Goal: Task Accomplishment & Management: Complete application form

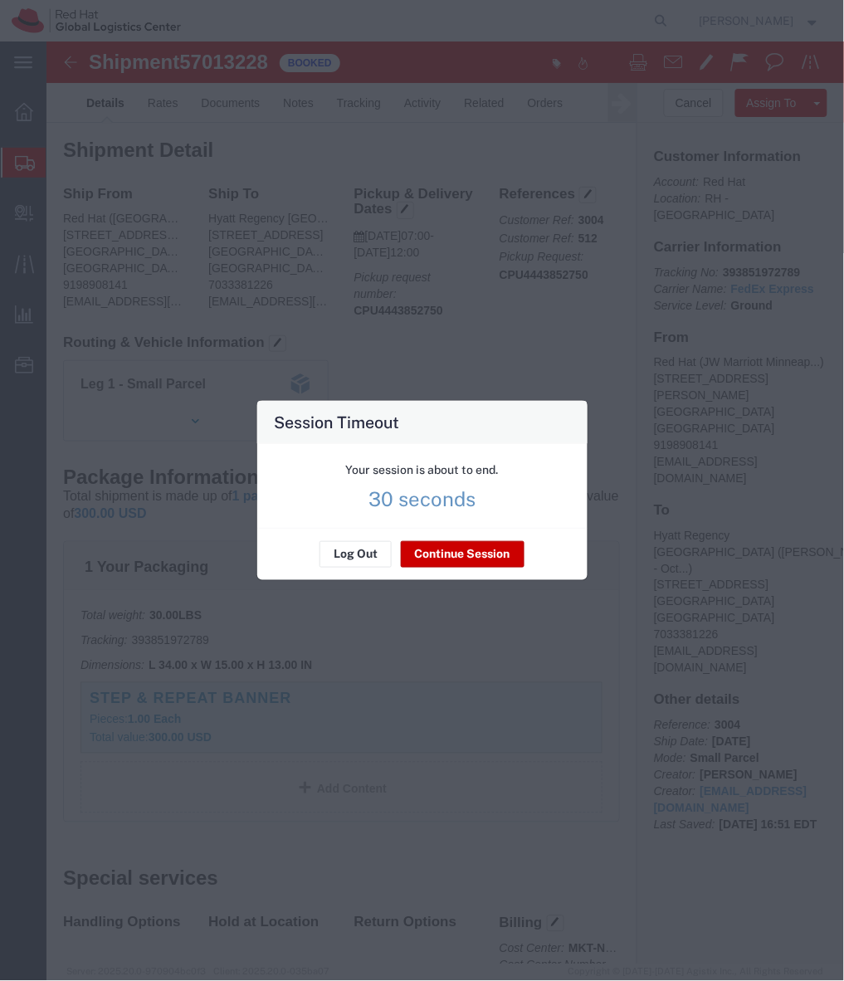
scroll to position [241, 0]
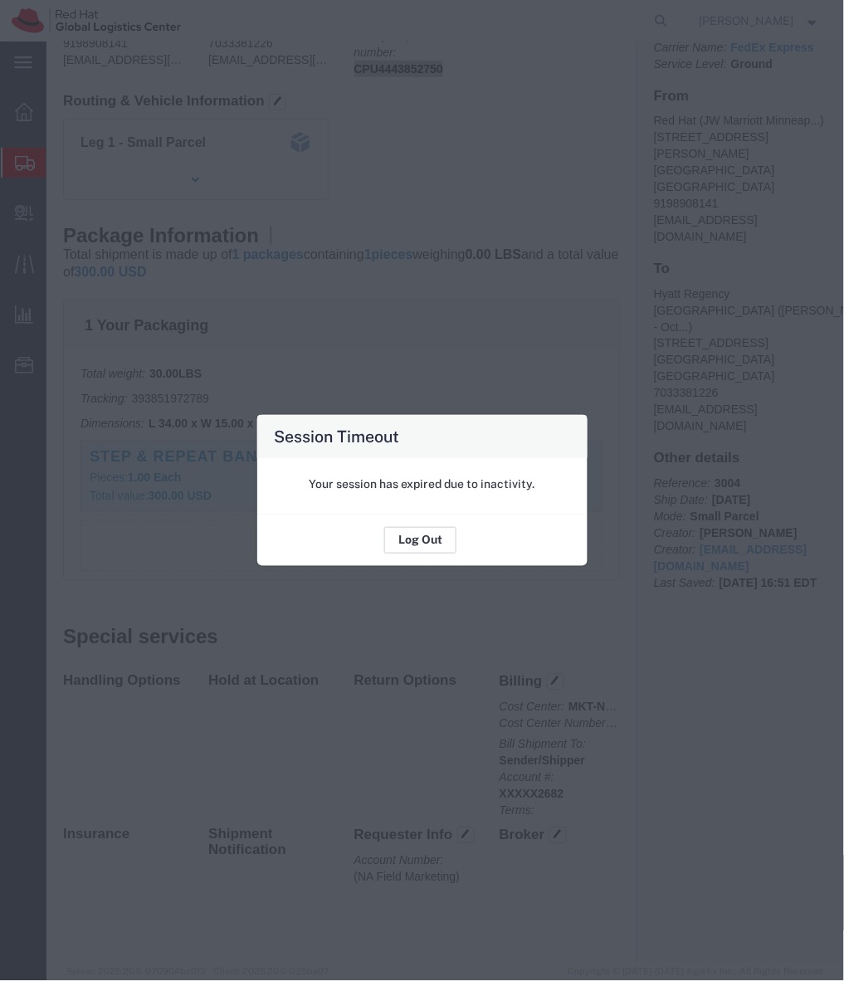
click at [421, 529] on button "Log Out" at bounding box center [420, 540] width 72 height 27
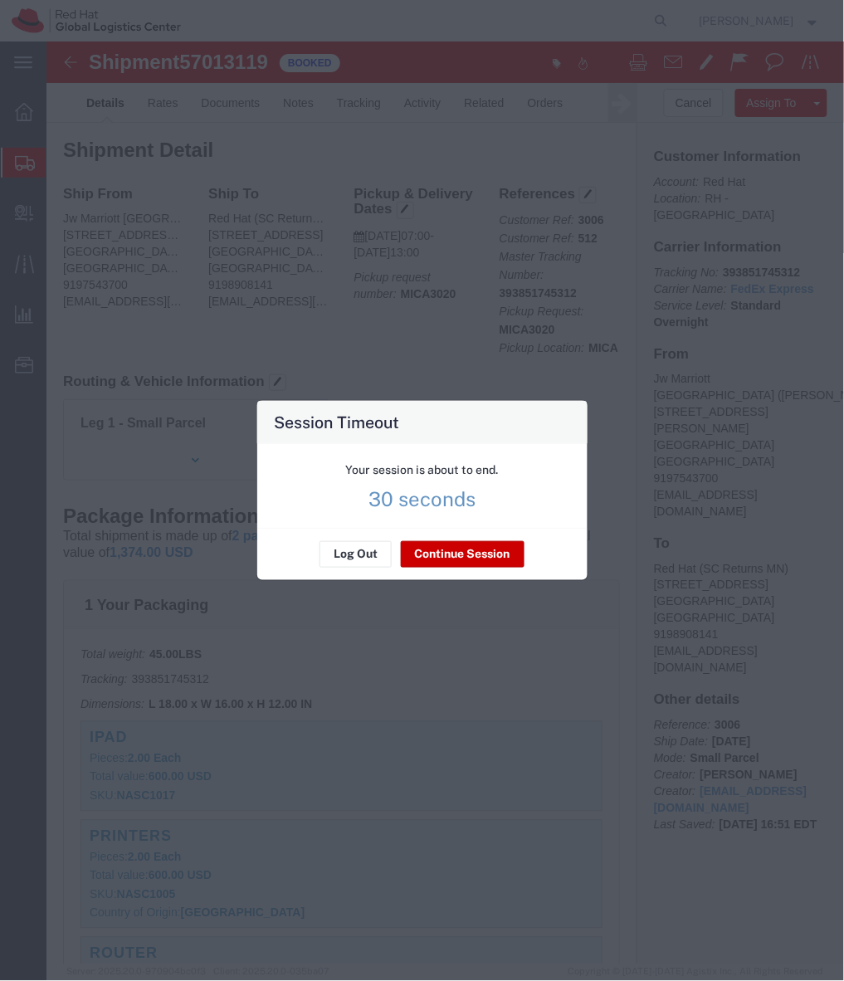
scroll to position [37, 0]
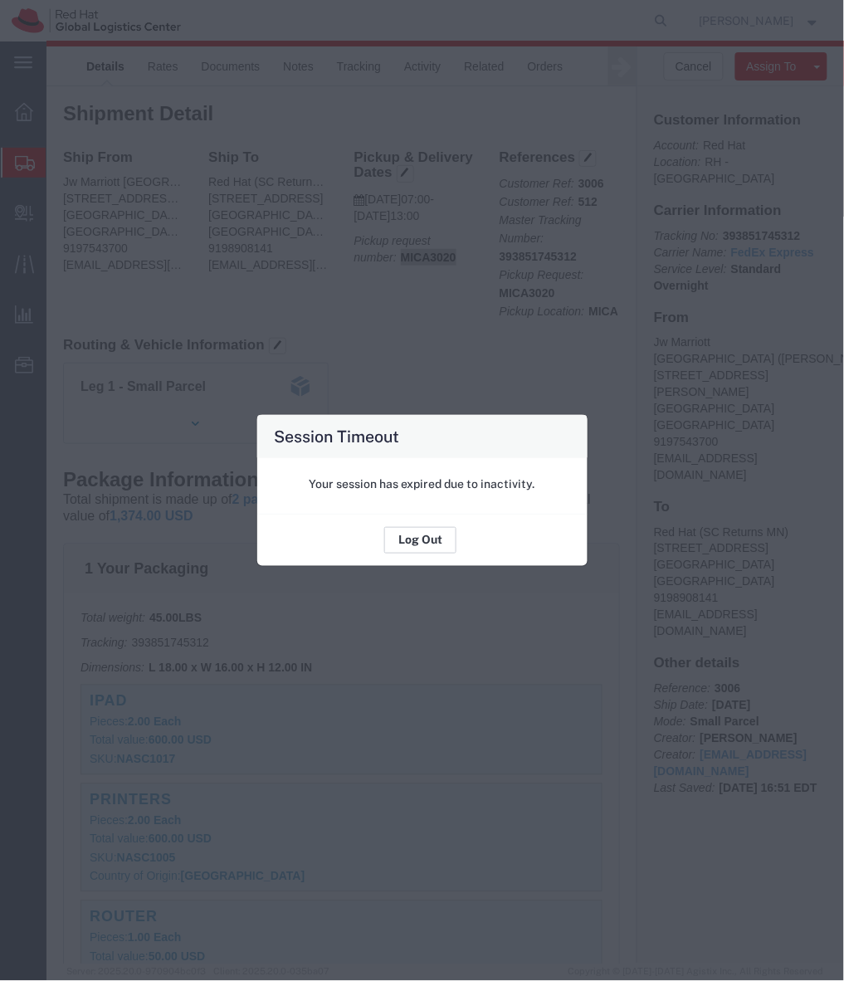
click at [421, 549] on button "Log Out" at bounding box center [420, 540] width 72 height 27
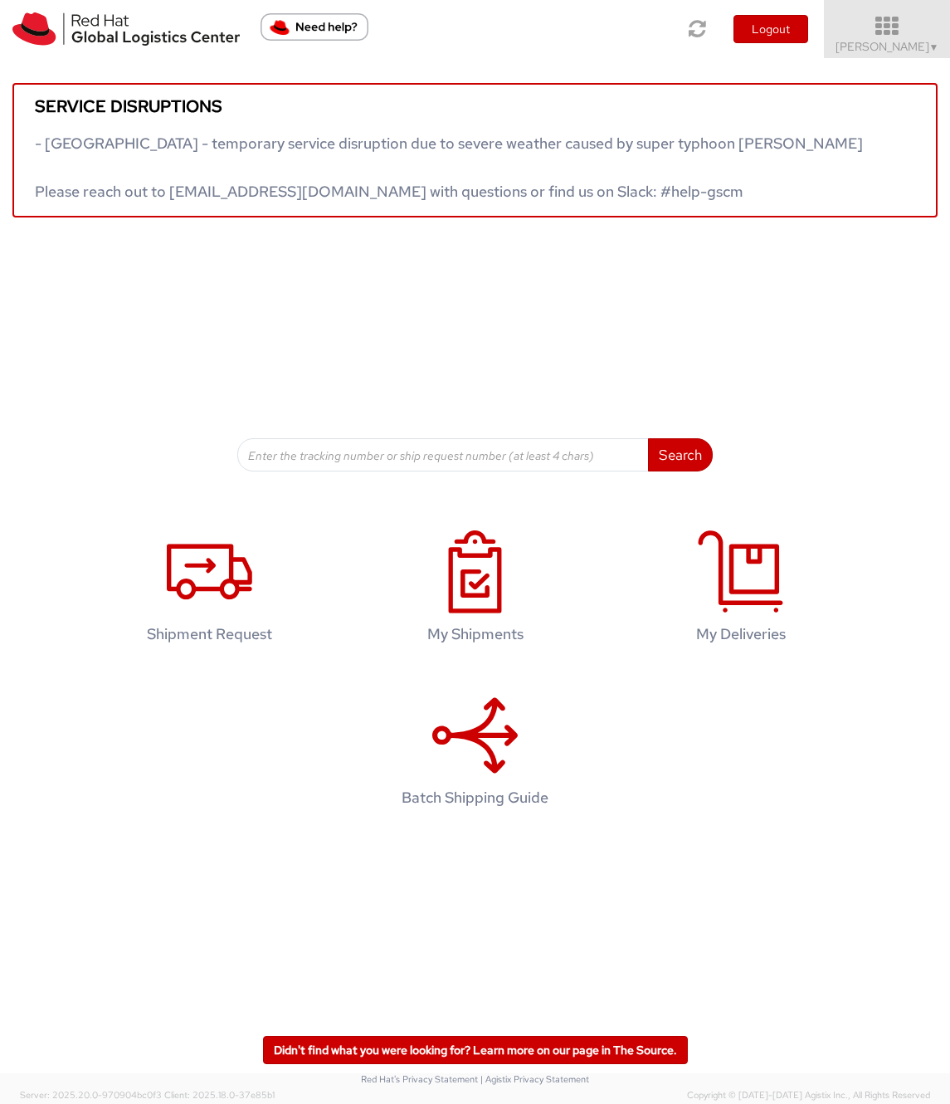
click at [885, 51] on span "[PERSON_NAME] ▼" at bounding box center [888, 46] width 104 height 15
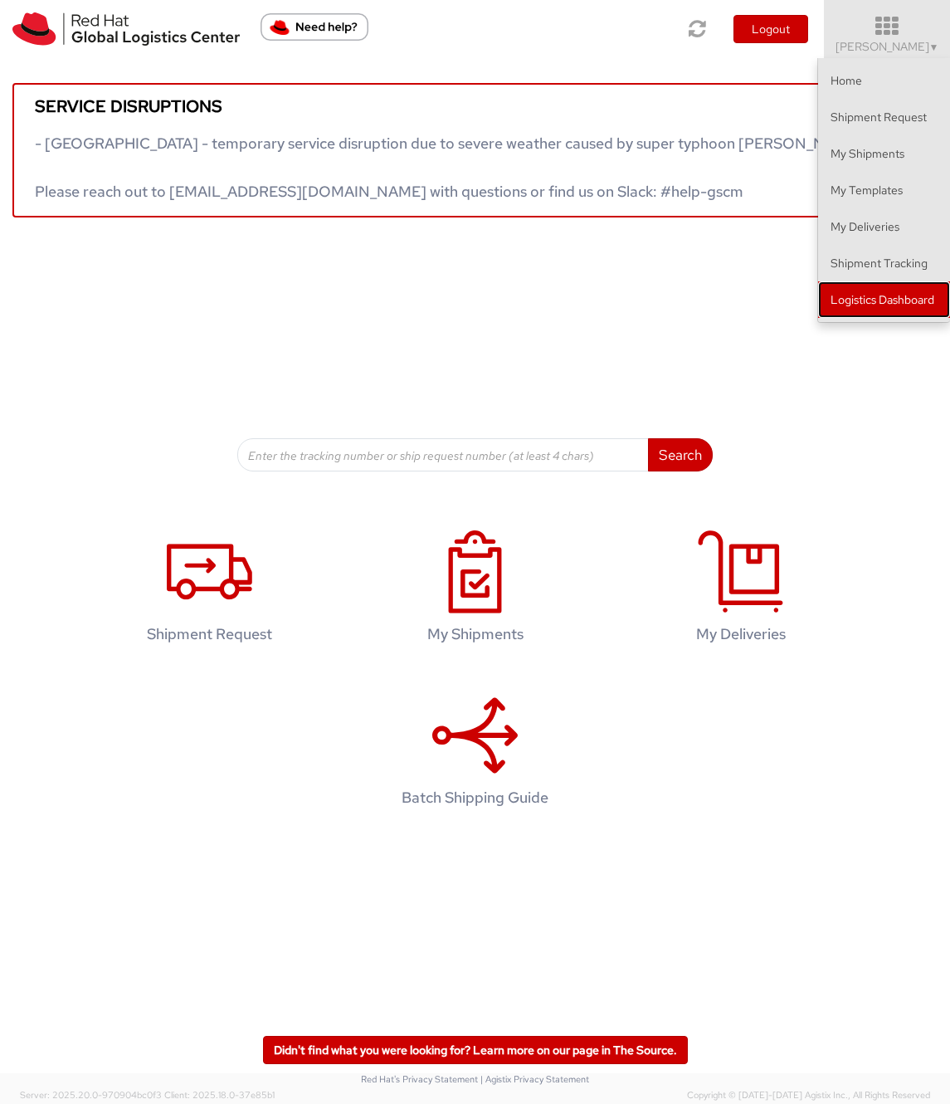
click at [859, 305] on link "Logistics Dashboard" at bounding box center [884, 299] width 132 height 37
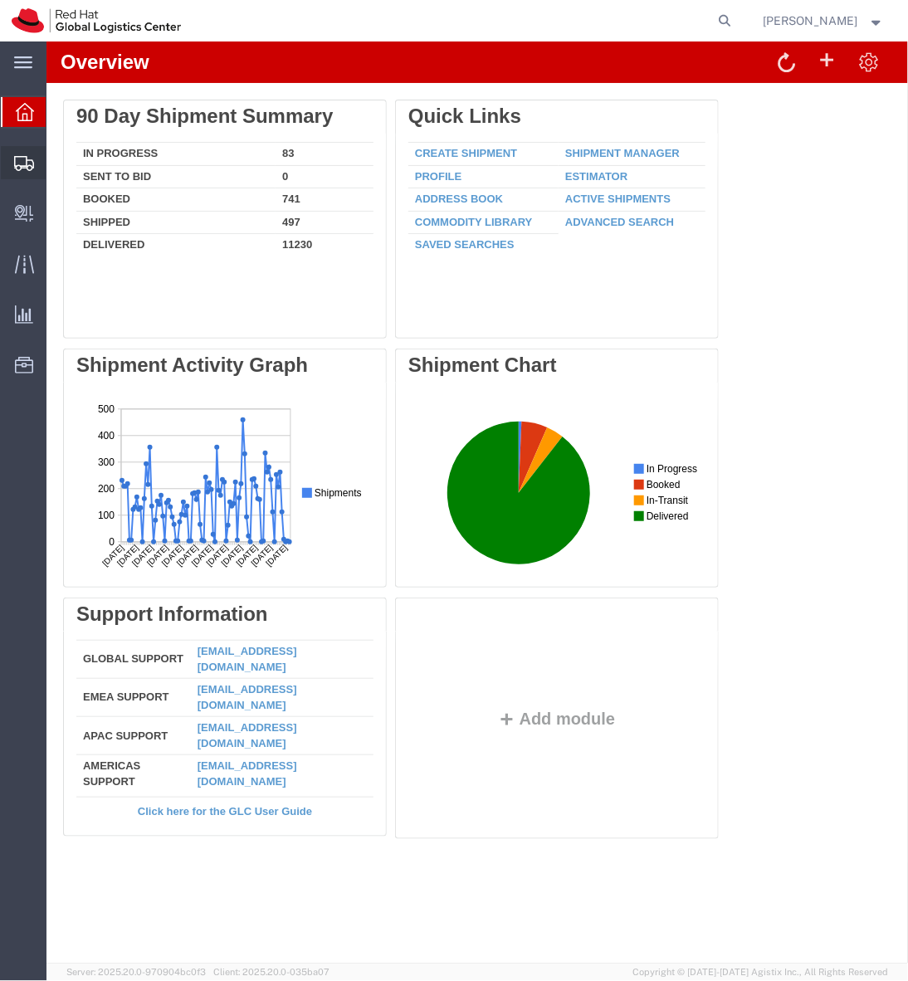
click at [0, 0] on span "Shipment Manager" at bounding box center [0, 0] width 0 height 0
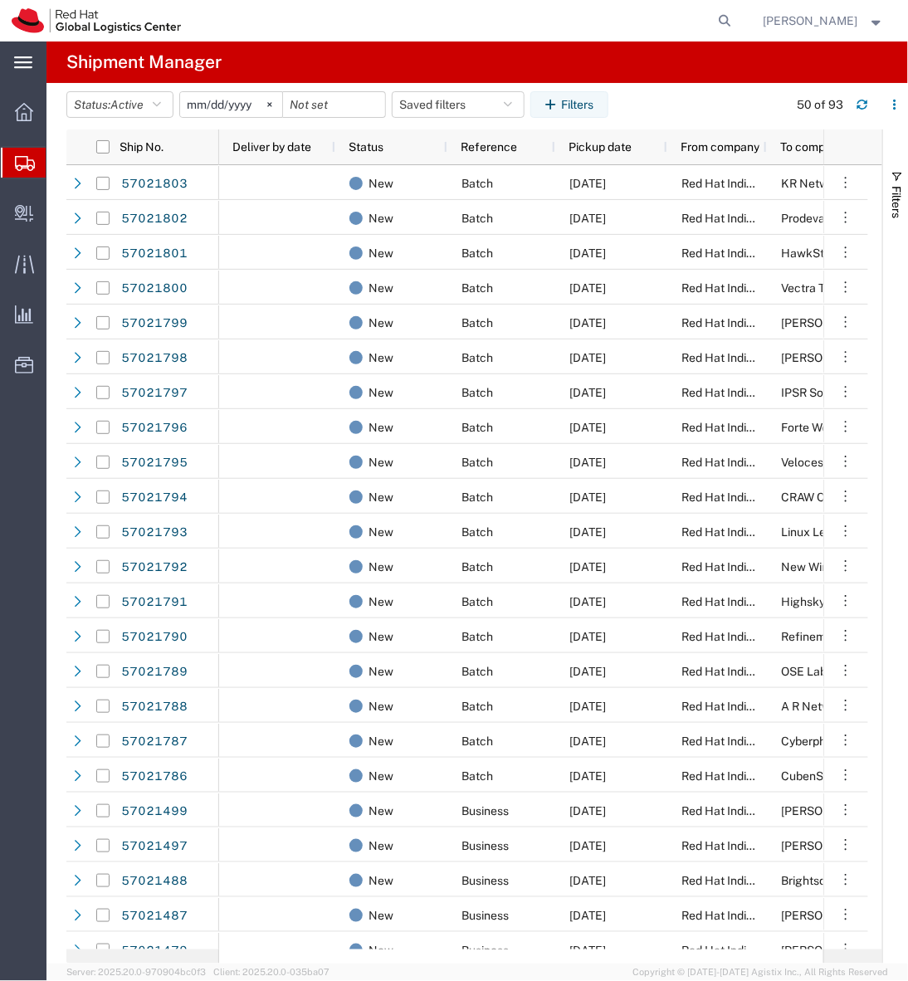
click at [19, 62] on icon at bounding box center [23, 62] width 18 height 12
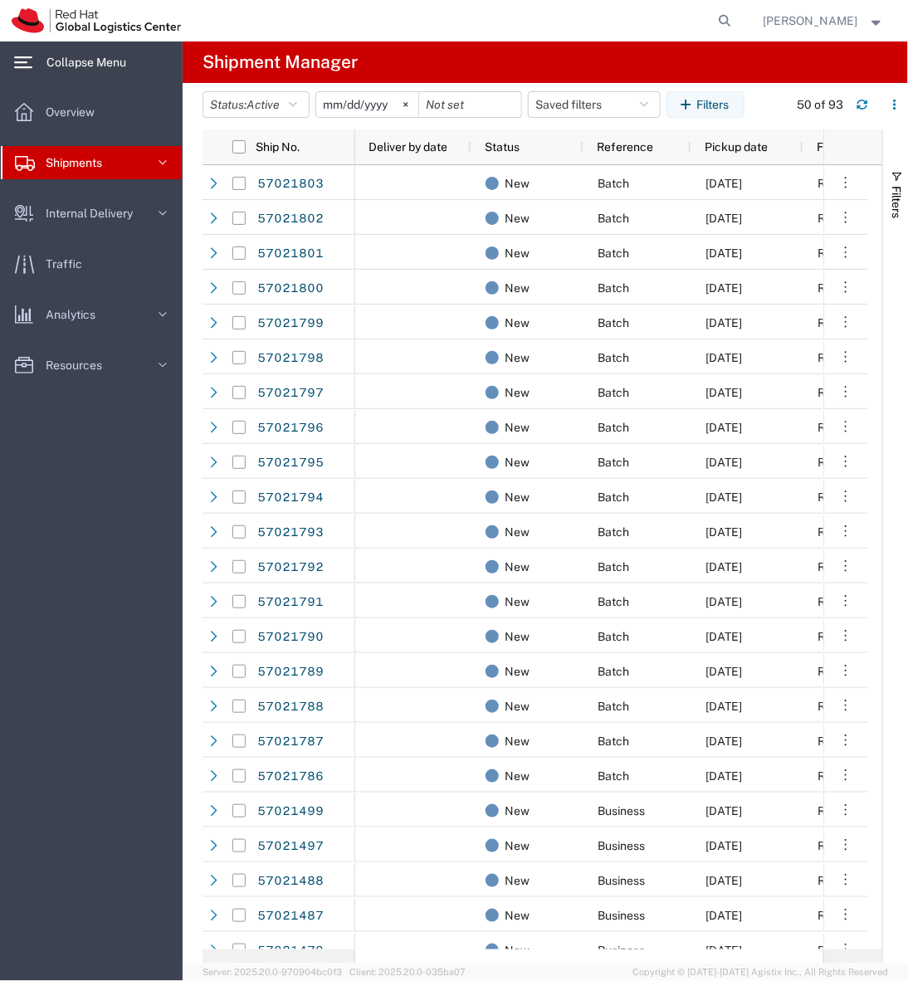
click at [131, 162] on link "Shipments" at bounding box center [91, 162] width 181 height 33
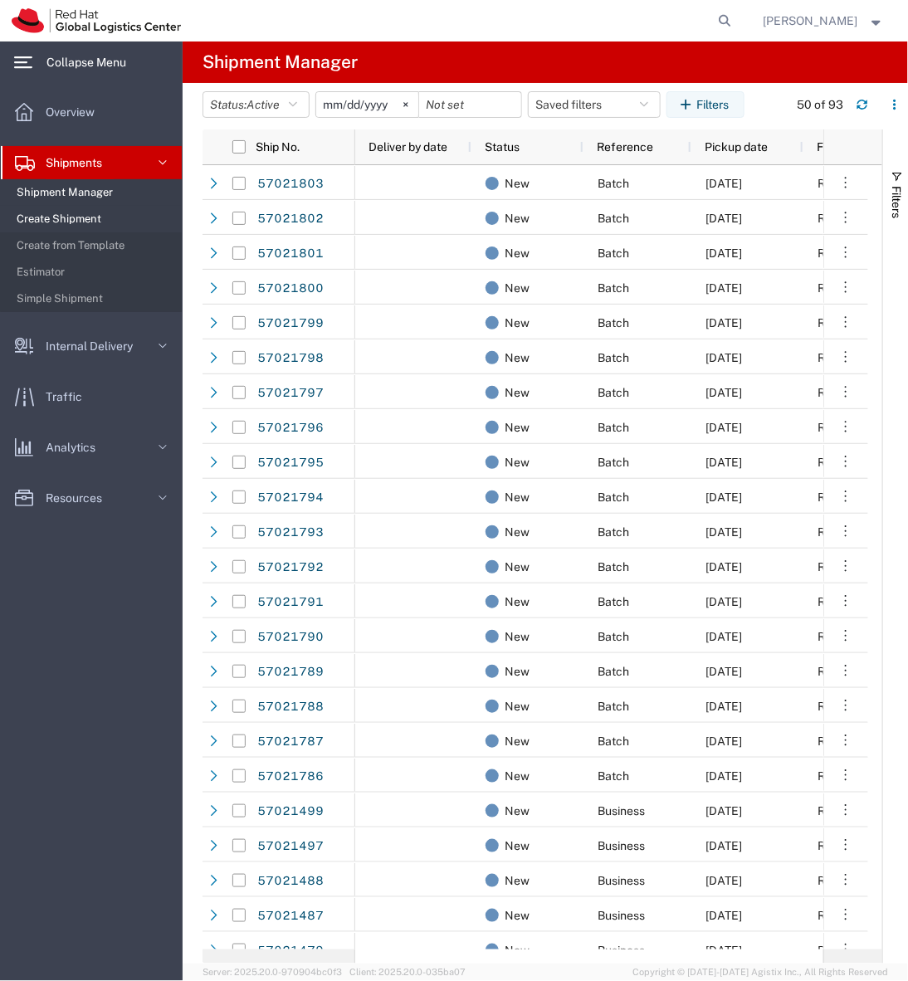
click at [109, 219] on span "Create Shipment" at bounding box center [94, 218] width 154 height 33
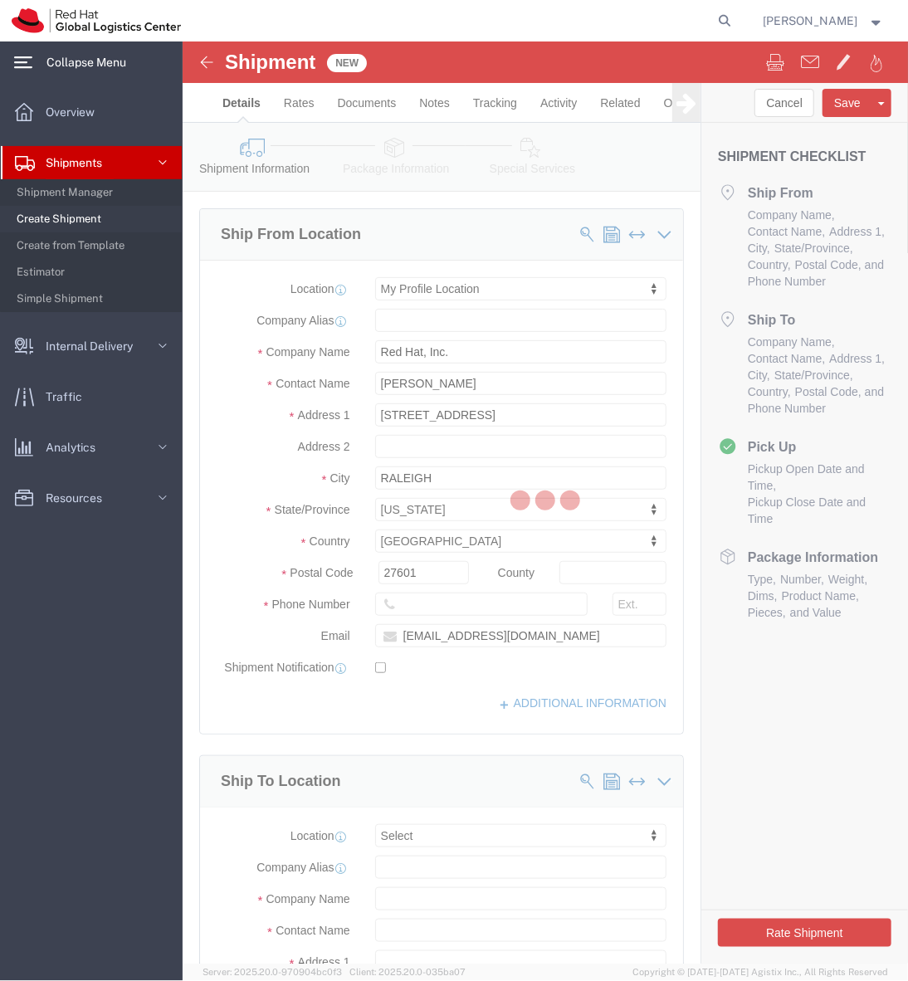
select select
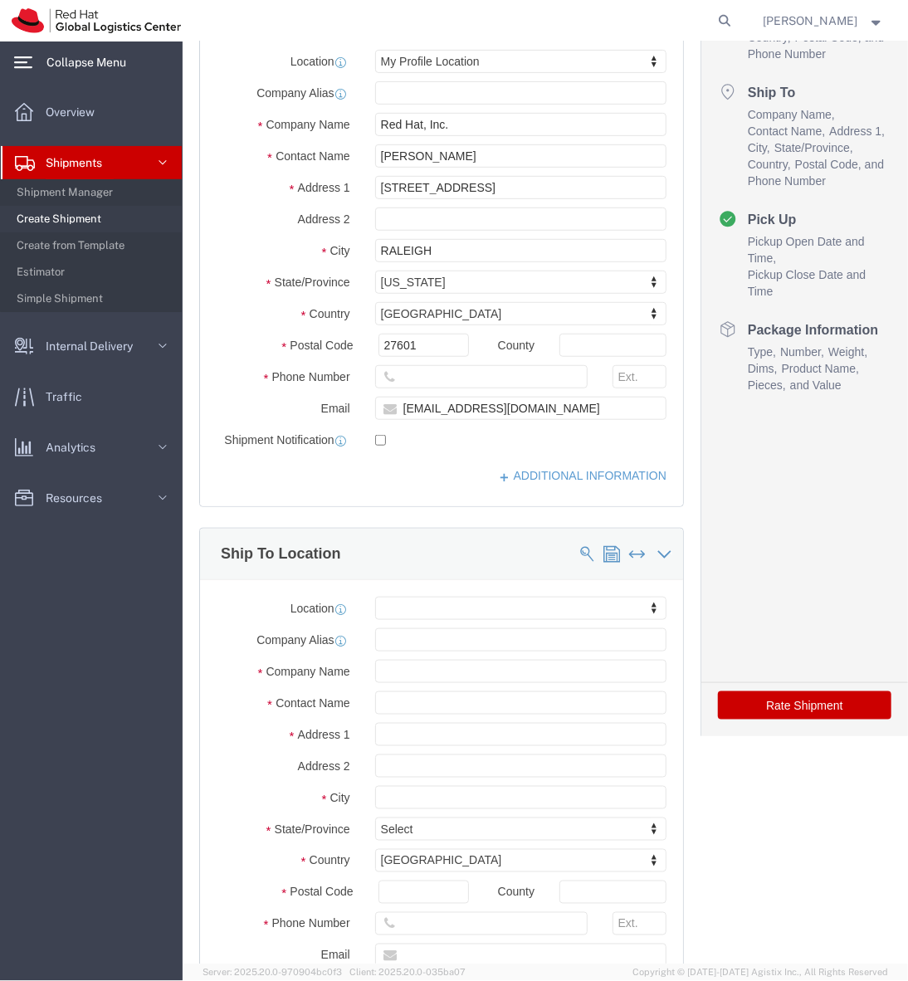
scroll to position [118, 0]
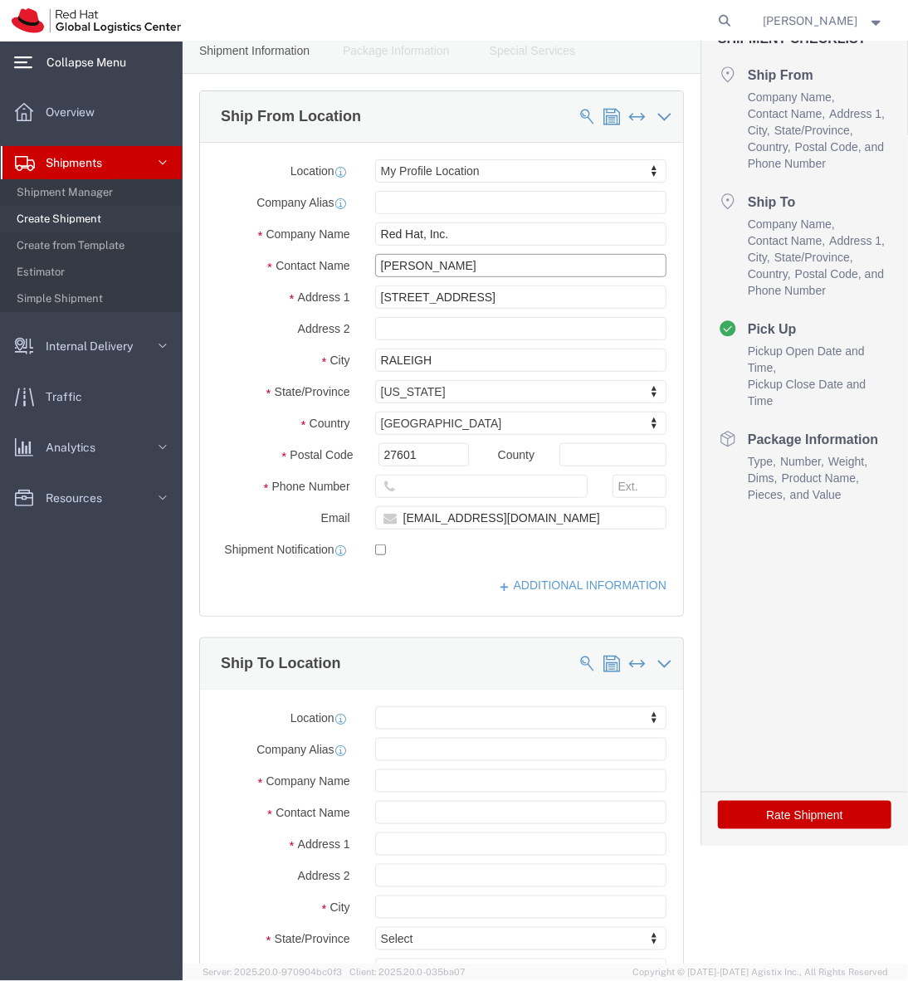
click input "[PERSON_NAME]"
type input "Isabella Gonzale"
click p "- Red Hat, Inc. - (Isabella Gonzalez) 100 East Davie Street, FLEX, RALEIGH, NC,…"
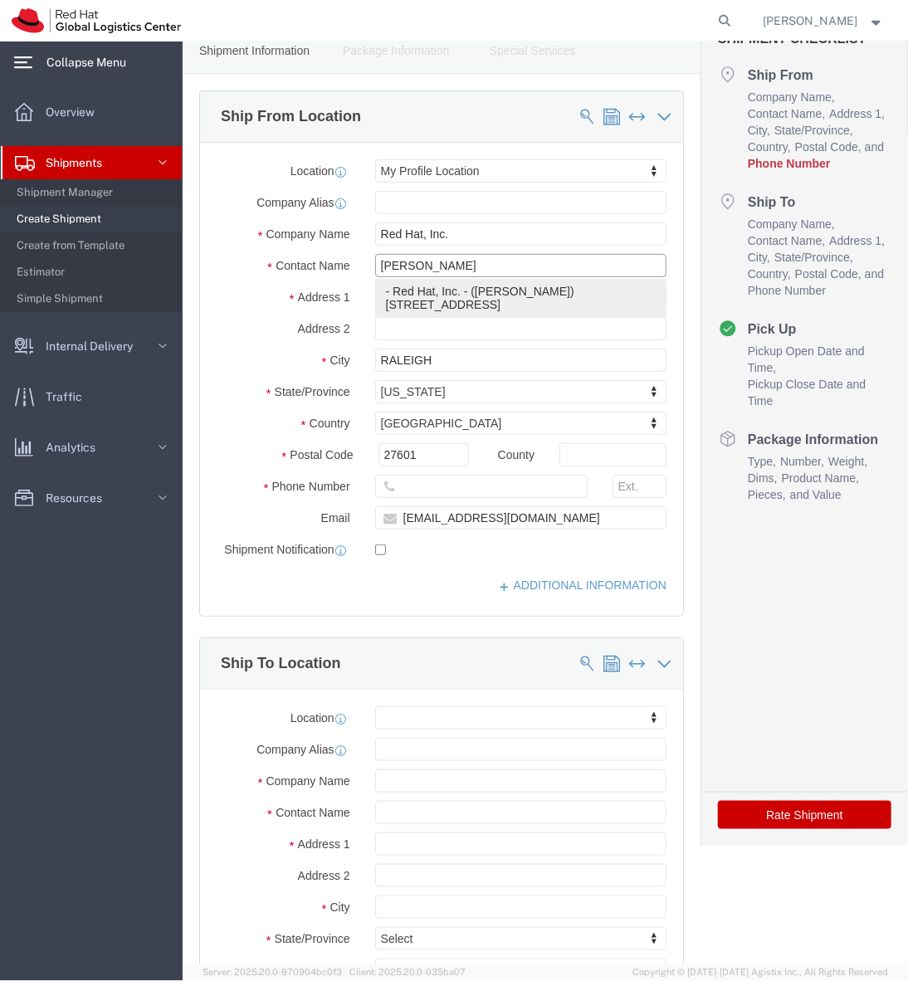
select select "38014"
select select "NC"
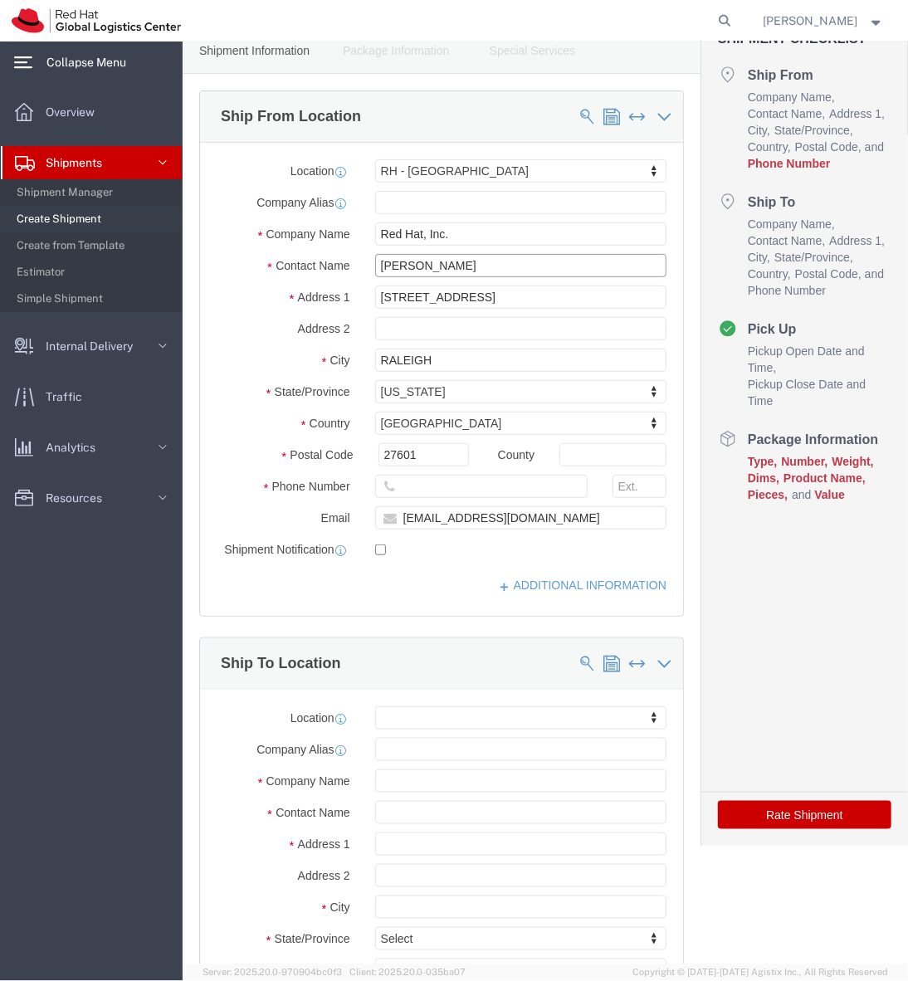
scroll to position [130, 0]
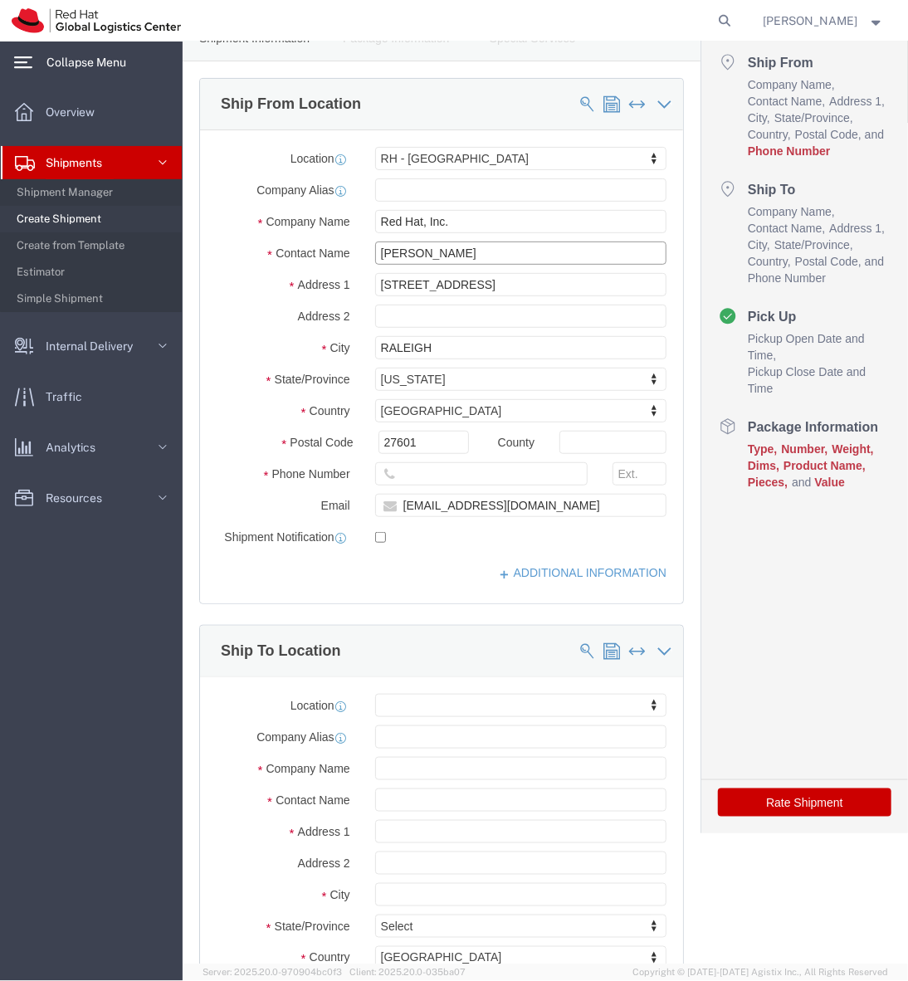
type input "Isabella Gonzalez"
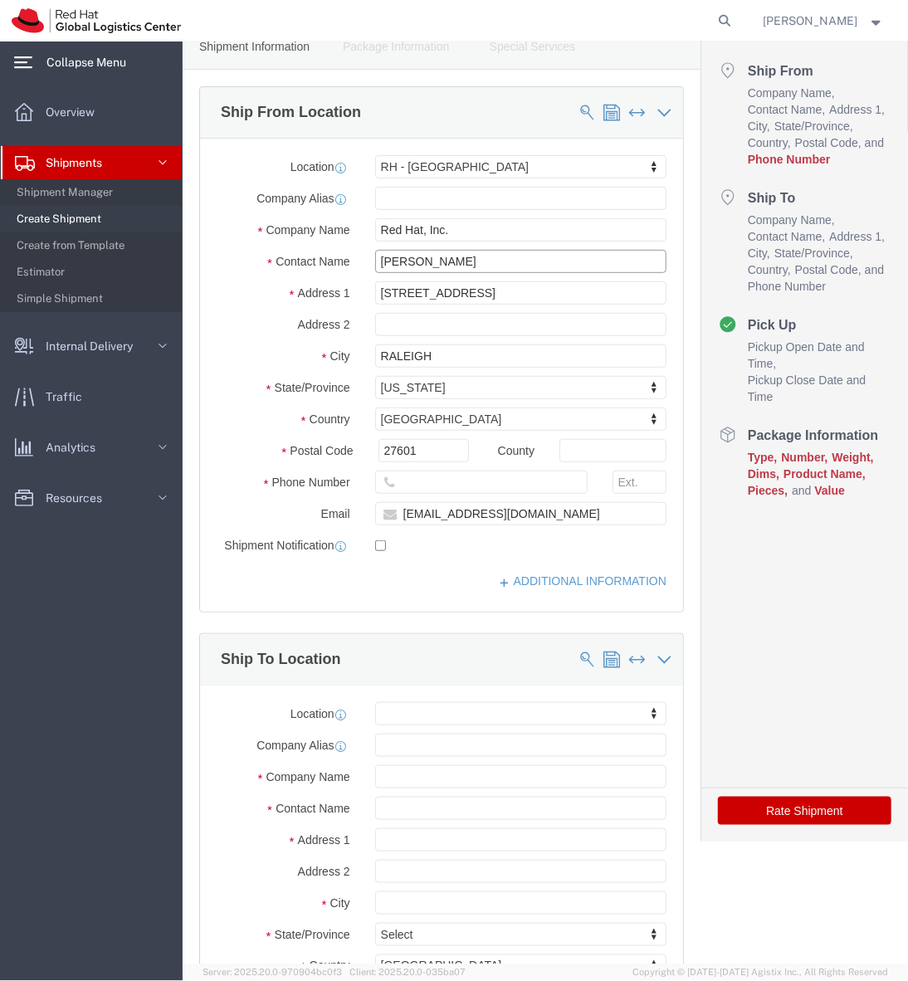
scroll to position [124, 0]
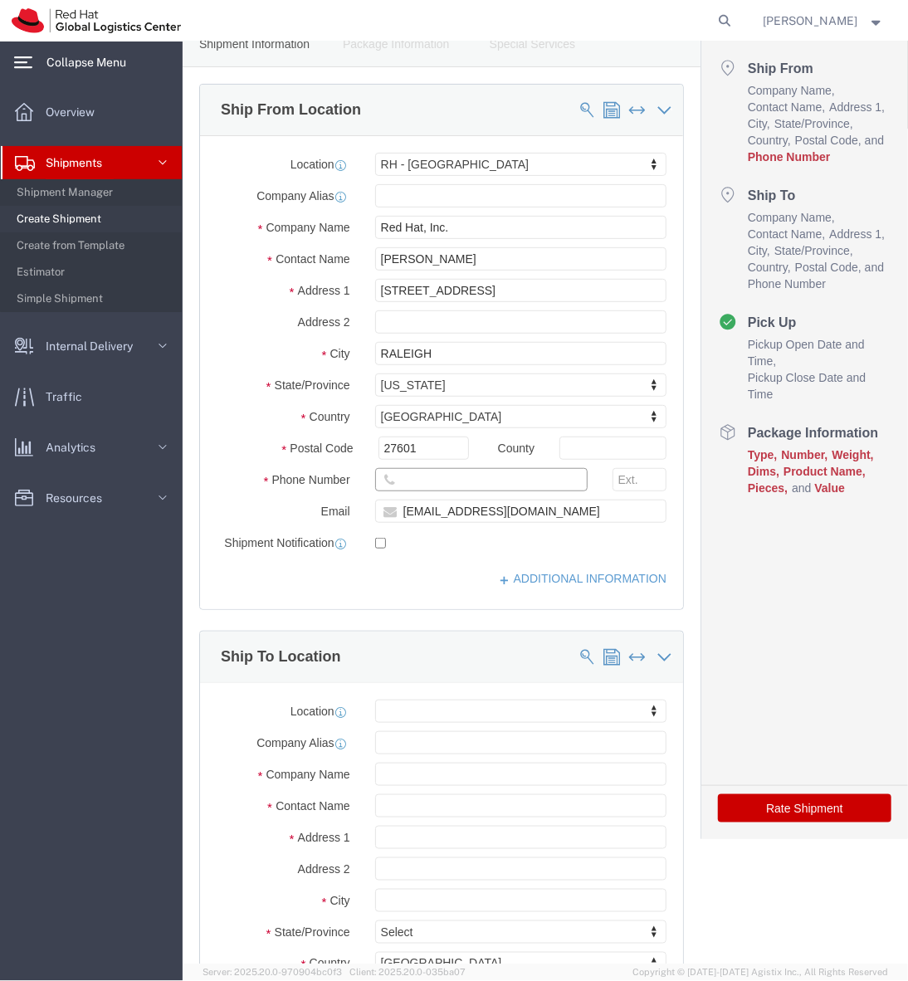
click input "text"
click div
click input "text"
type input "6266325371"
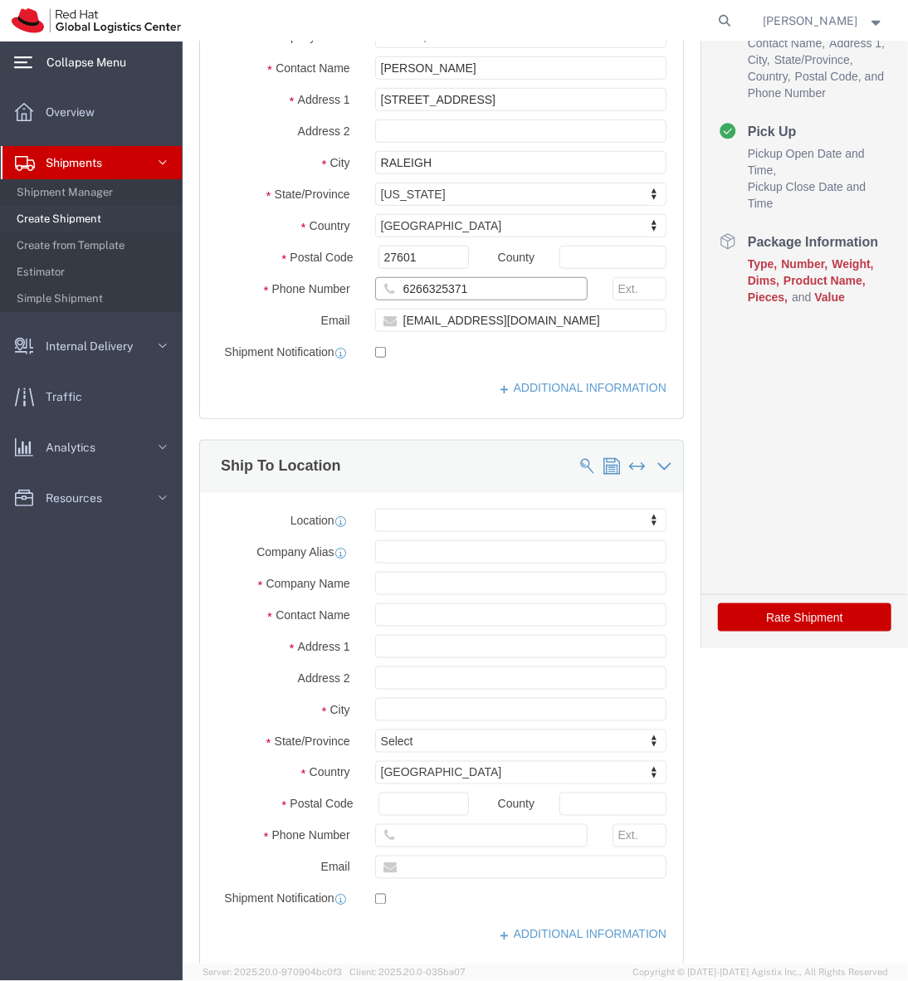
scroll to position [418, 0]
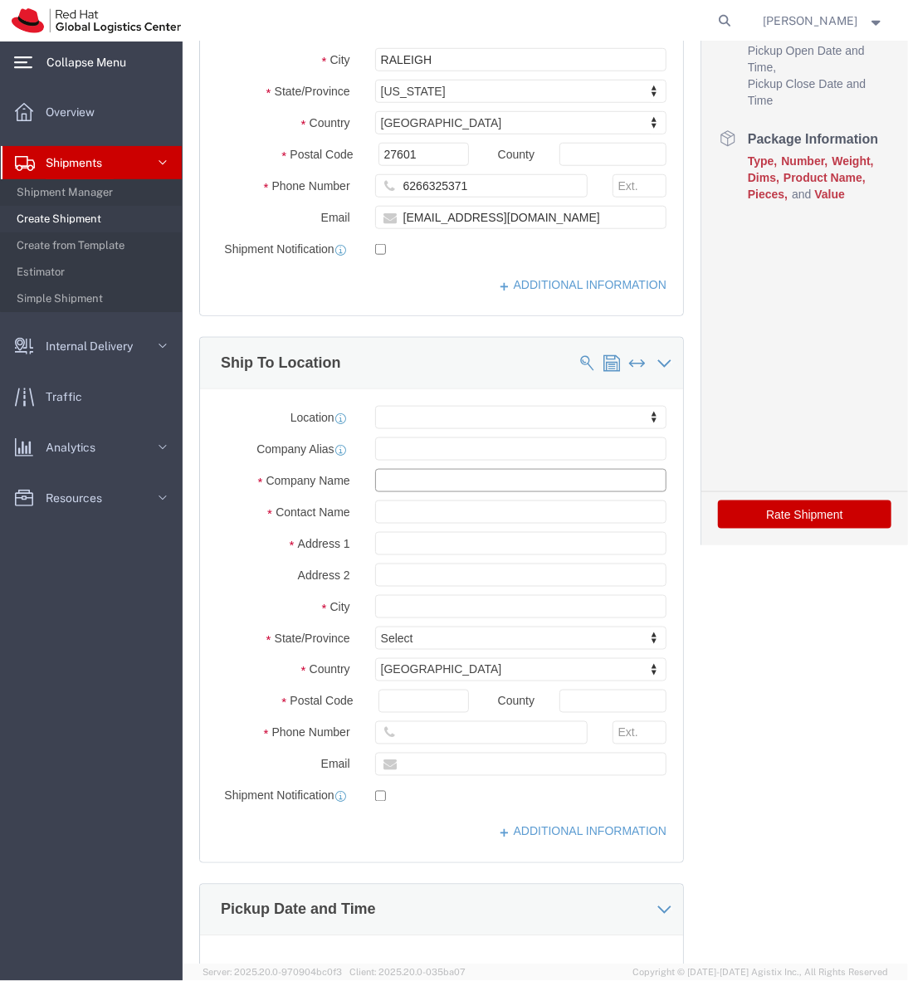
click input "text"
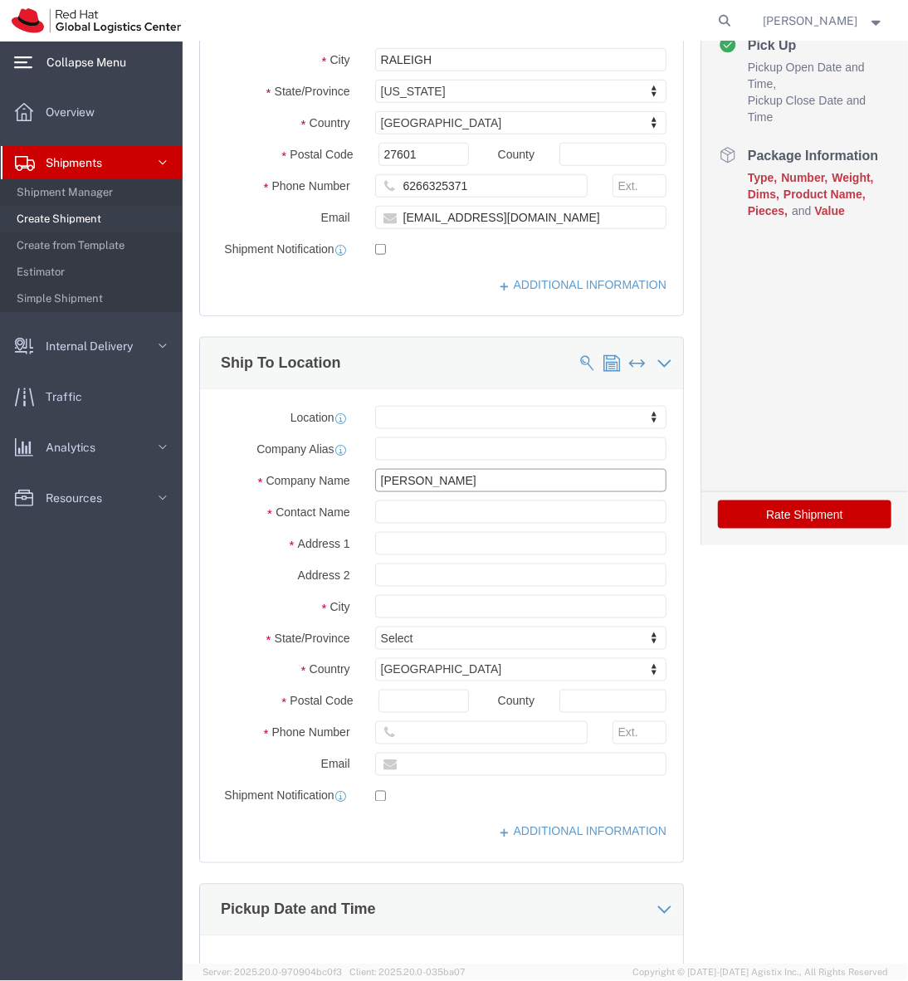
type input "Melissa Lautzenhiser"
click input "Melissa Lautzenhiser"
click input "text"
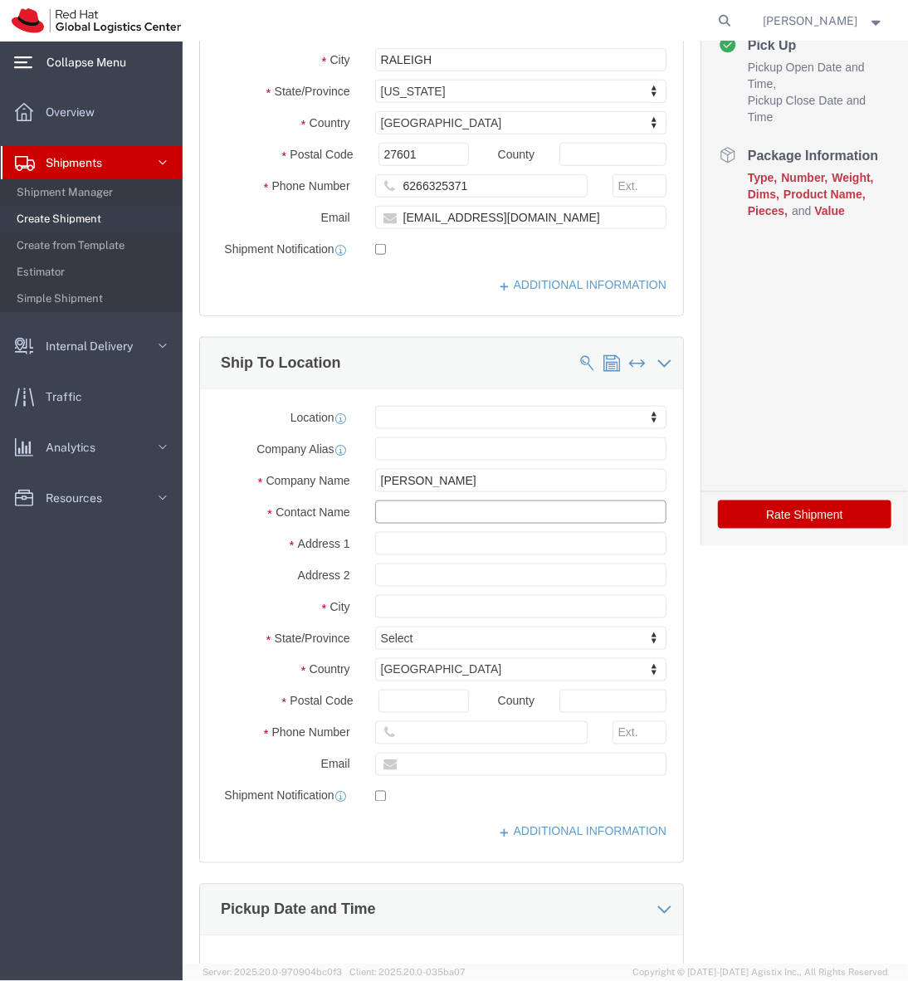
paste input "Melissa Lautzenhiser"
type input "Melissa Lautzenhiser"
click input "text"
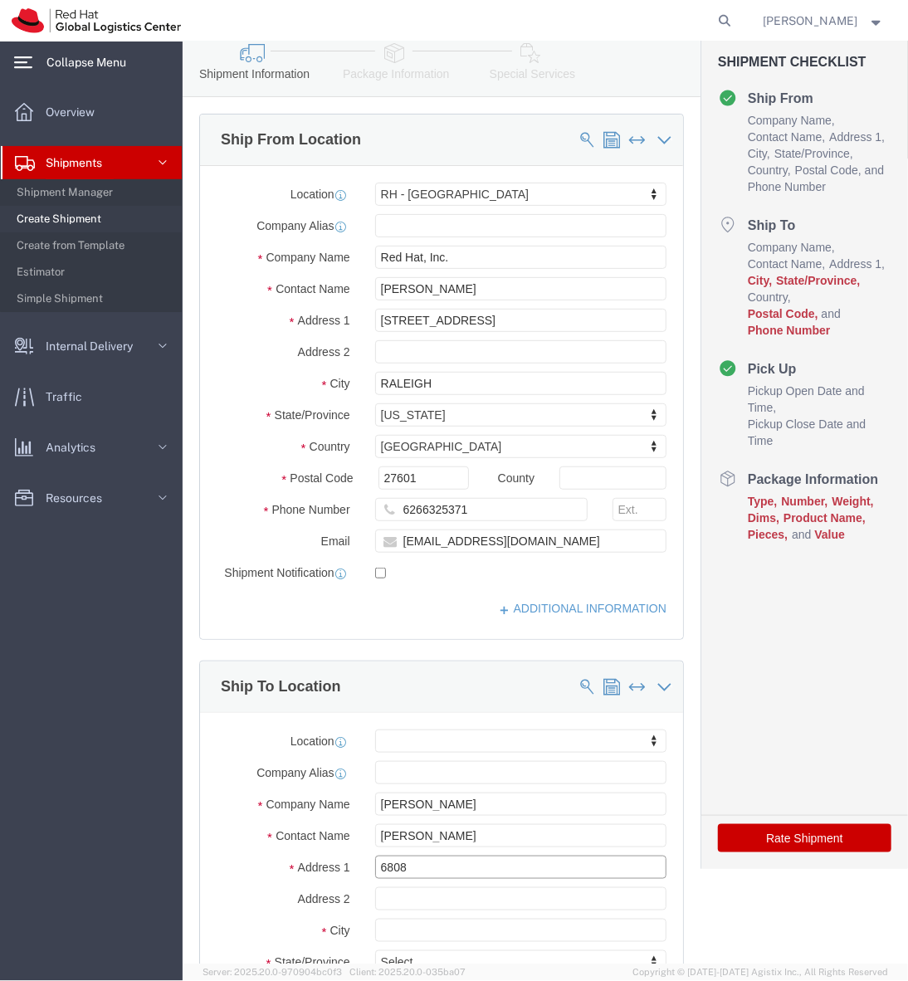
scroll to position [94, 0]
type input "6808"
click at [110, 193] on span "Shipment Manager" at bounding box center [94, 192] width 154 height 33
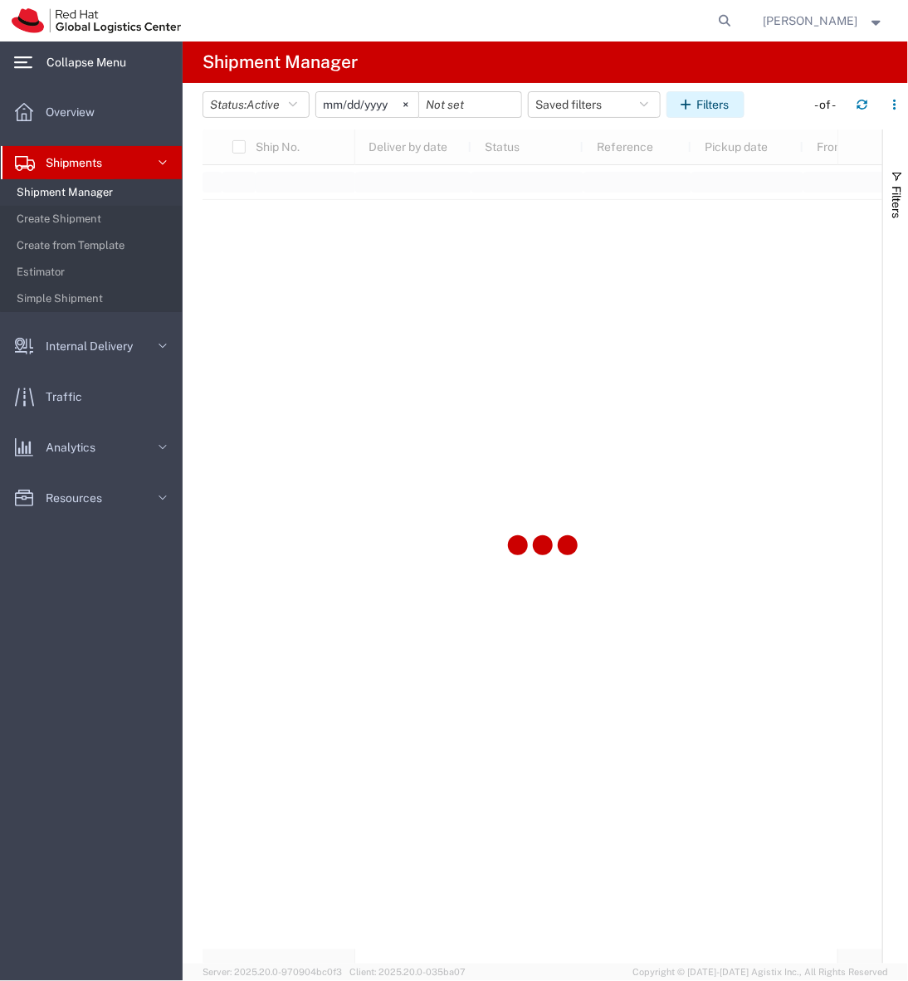
click at [739, 98] on button "Filters" at bounding box center [705, 104] width 78 height 27
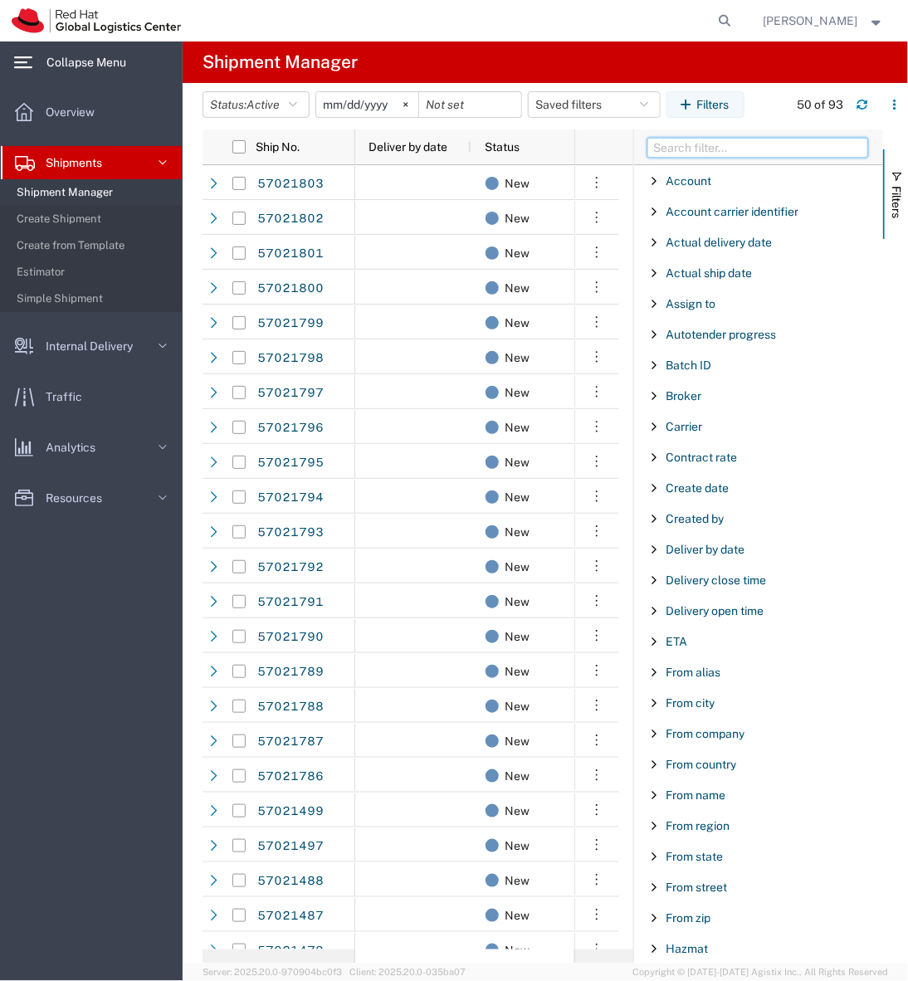
click at [719, 149] on input "Filter Columns Input" at bounding box center [757, 148] width 221 height 20
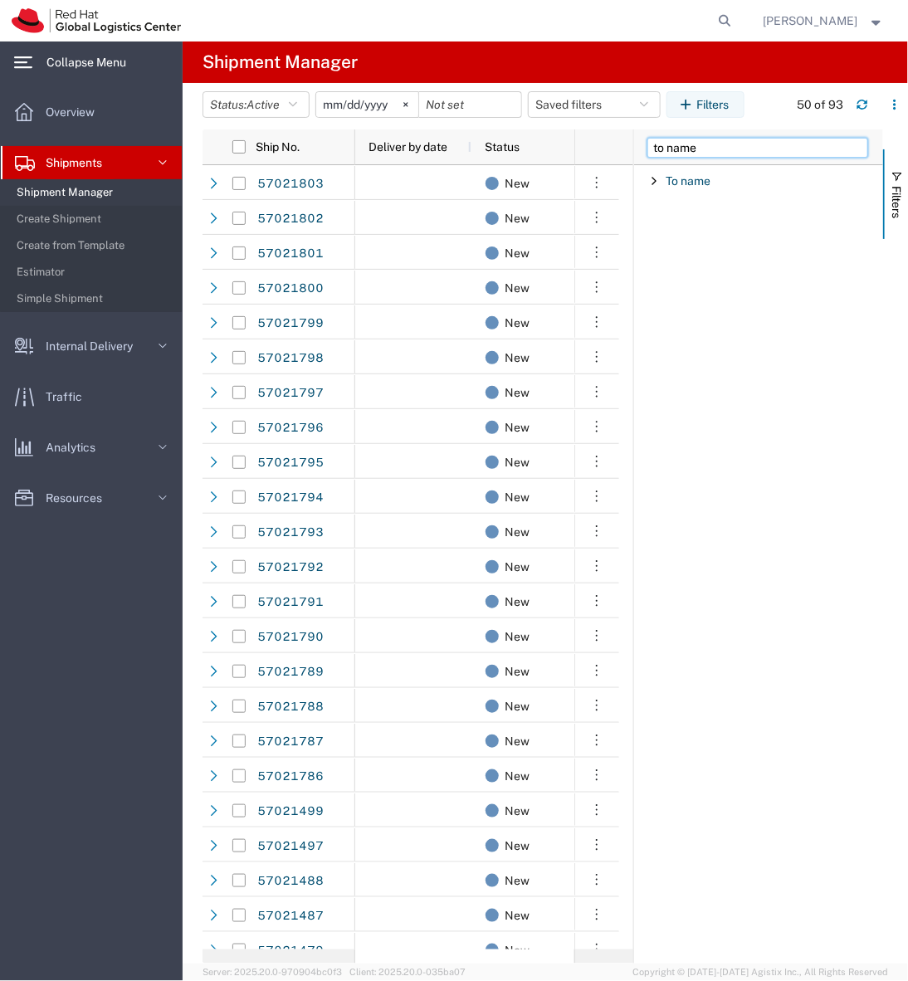
type input "to name"
click at [701, 186] on span "To name" at bounding box center [688, 180] width 45 height 13
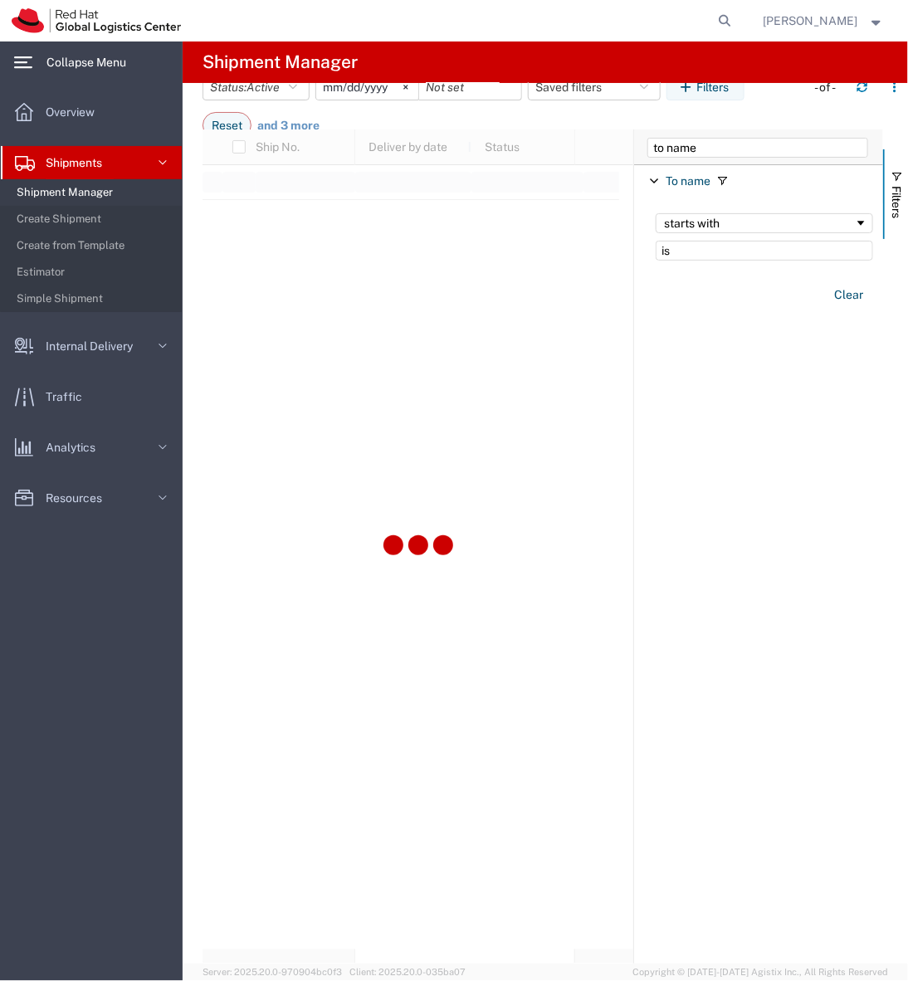
type input "i"
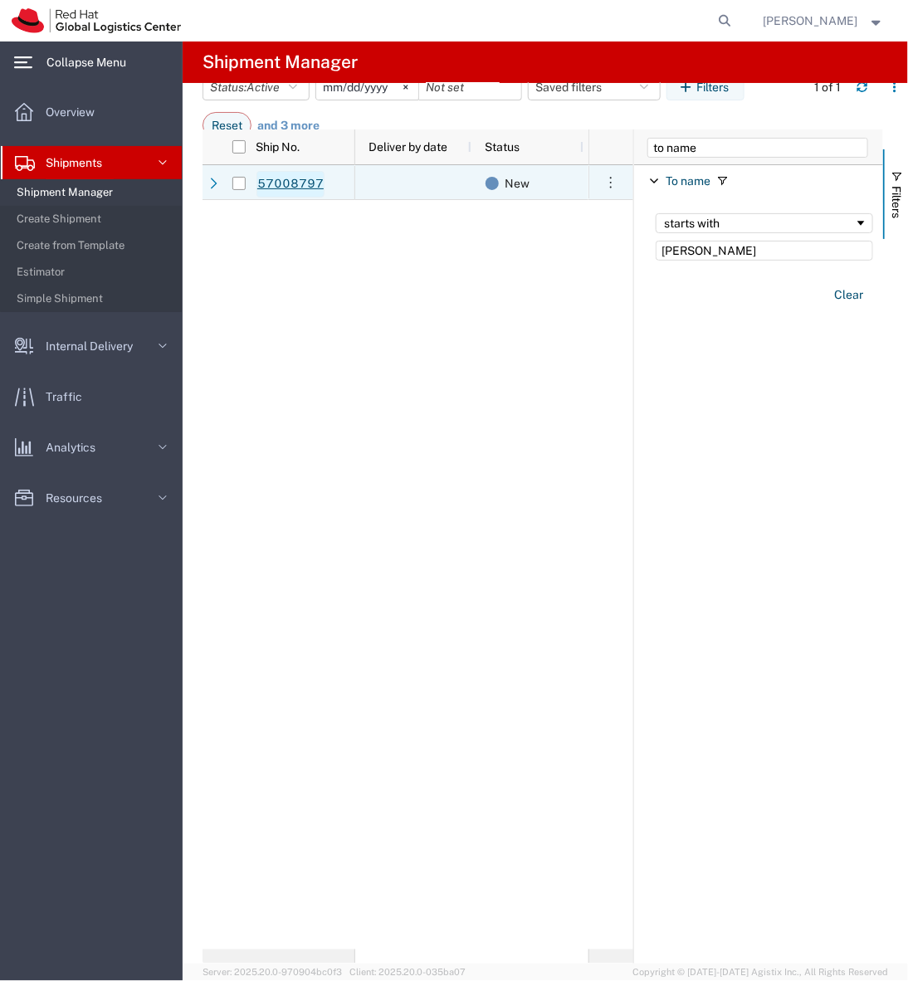
type input "melissa"
click at [271, 185] on link "57008797" at bounding box center [290, 184] width 68 height 27
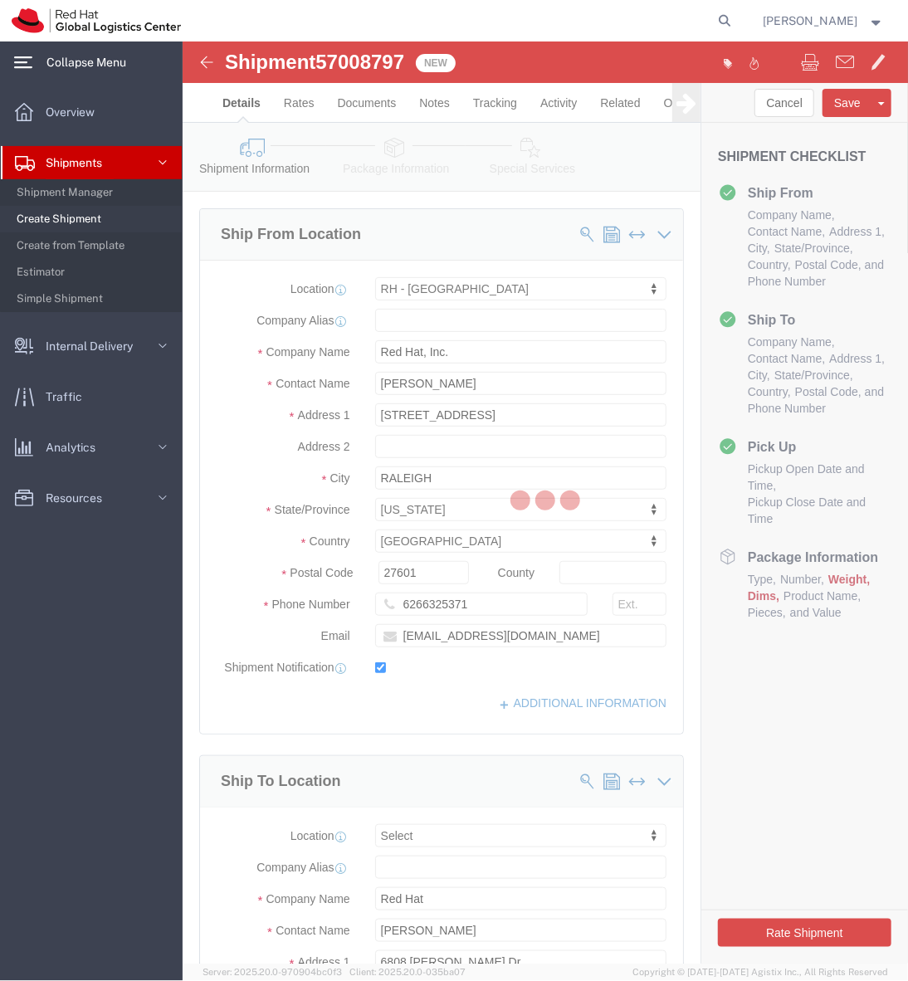
select select "38014"
select select
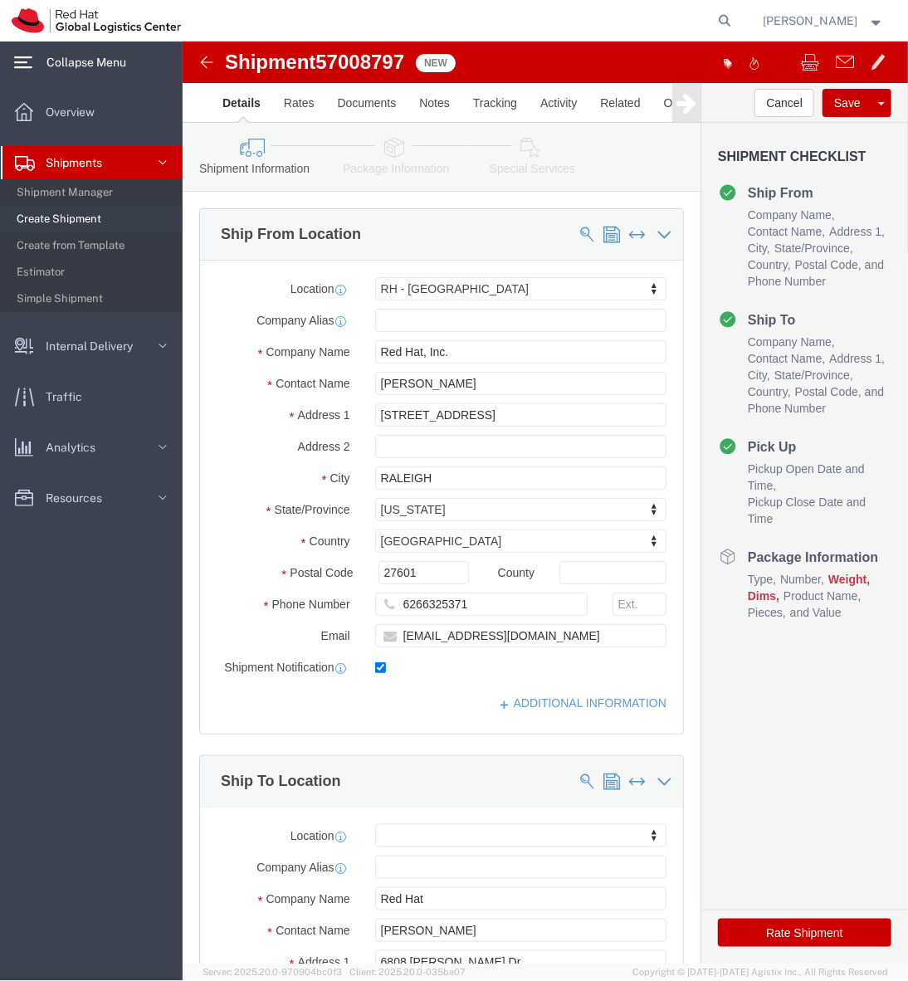
click icon
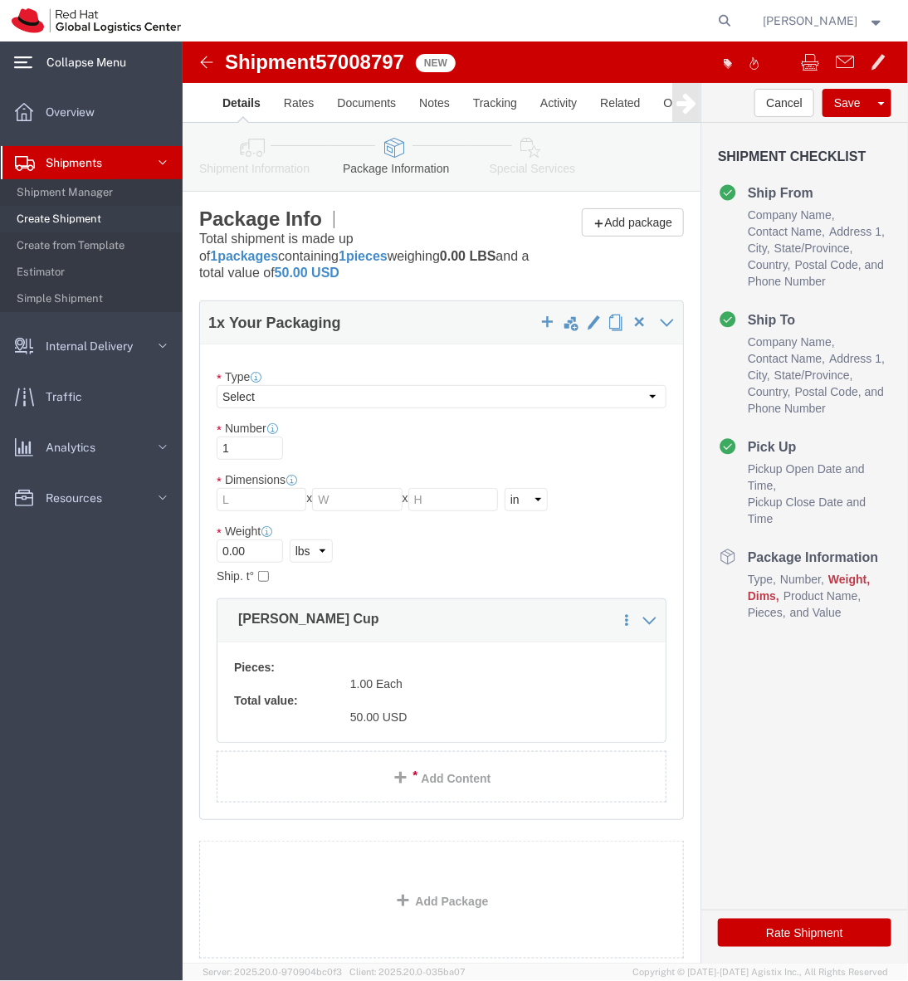
click icon
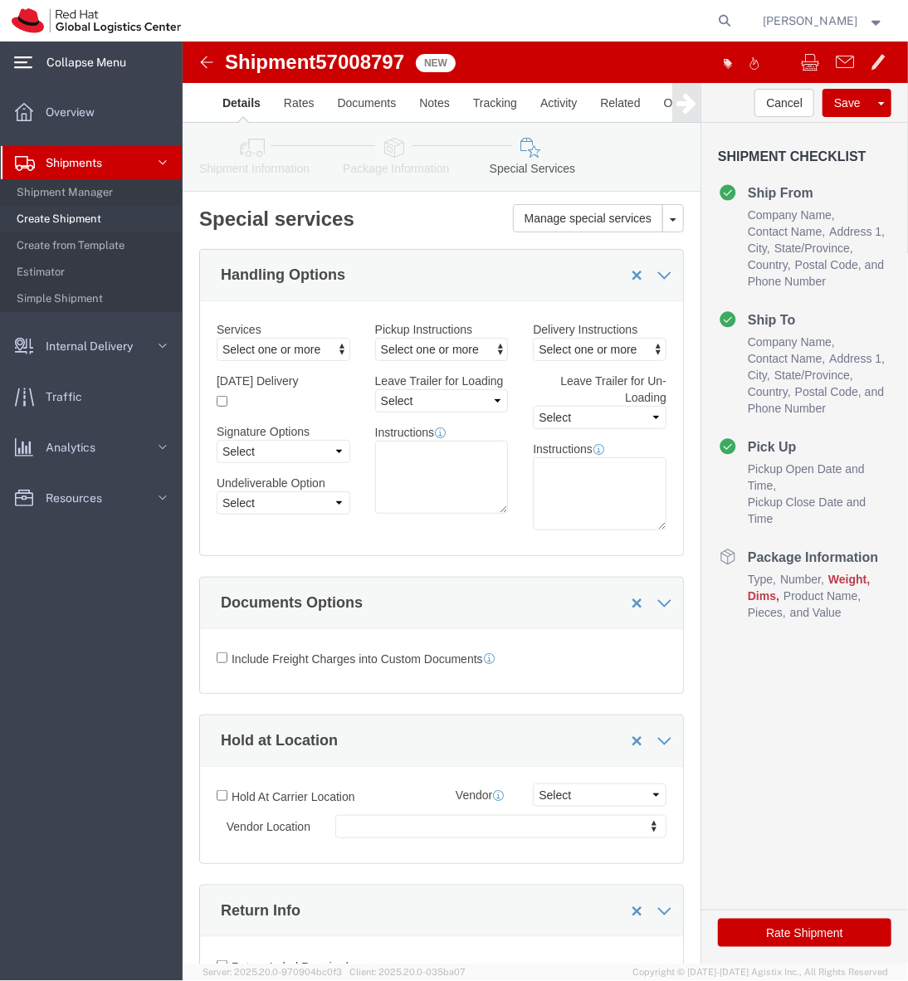
click icon
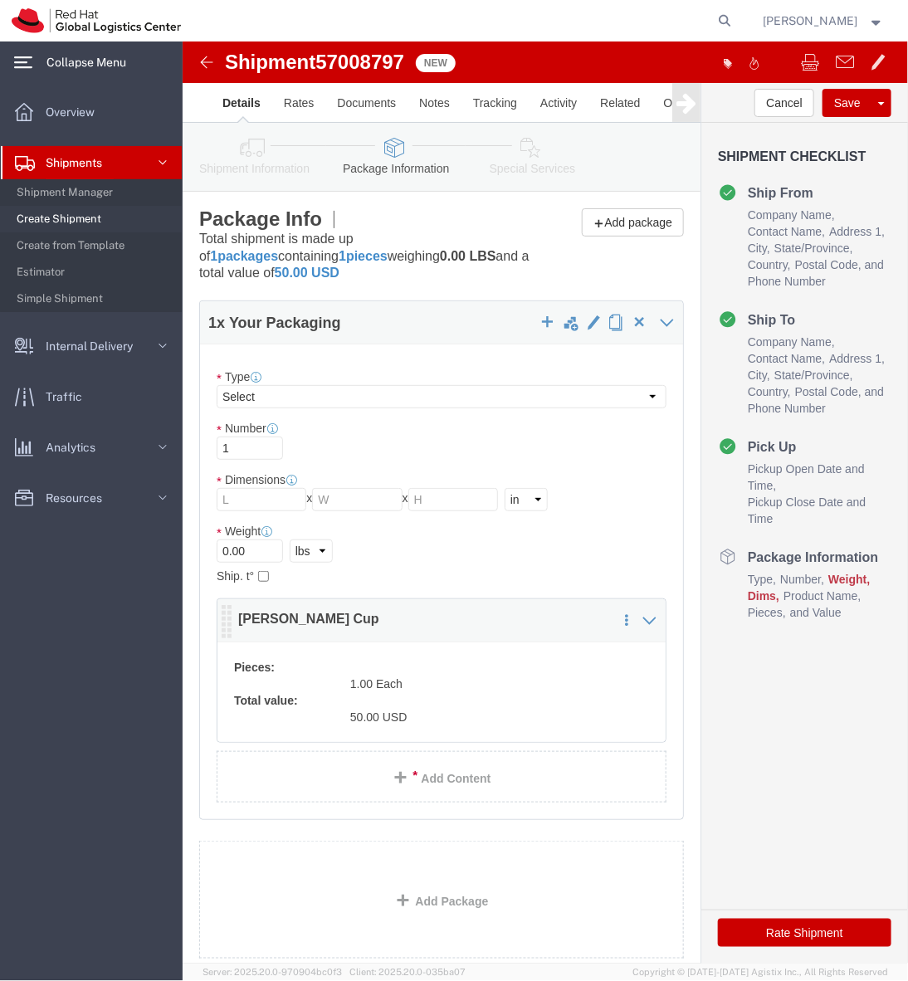
click div "Pieces: 1.00 Each Total value: 50.00 USD"
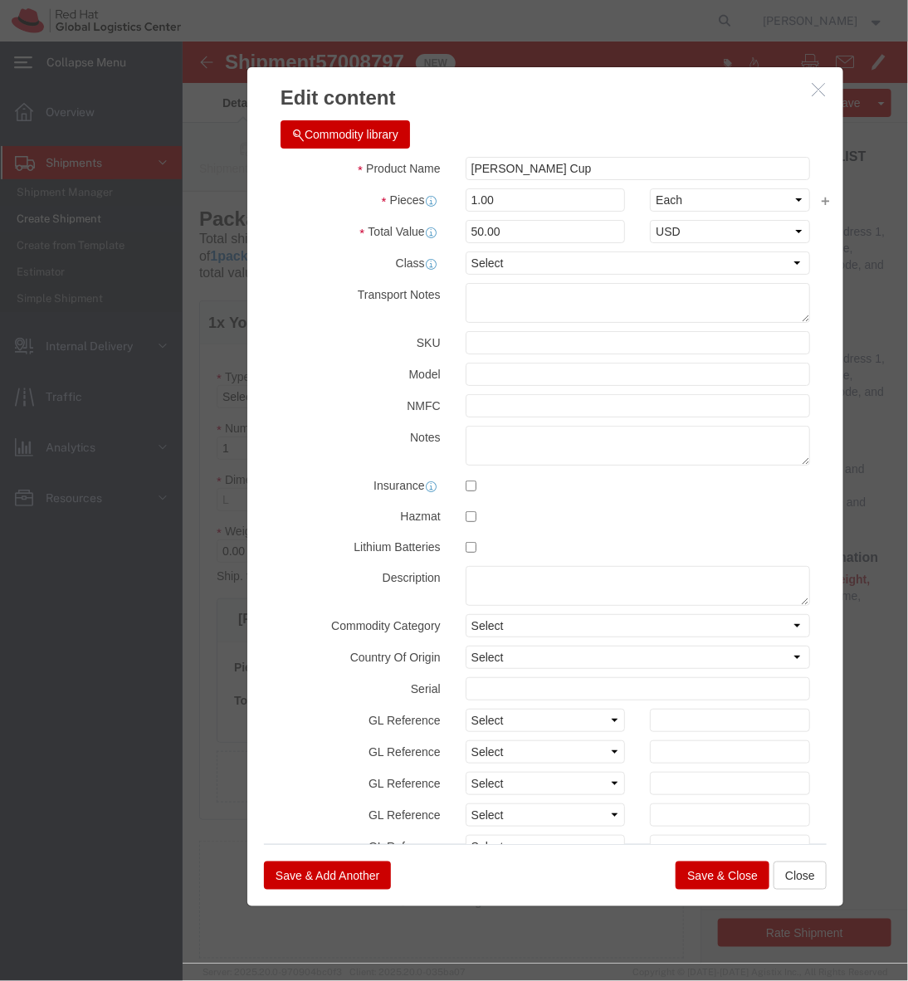
click button "button"
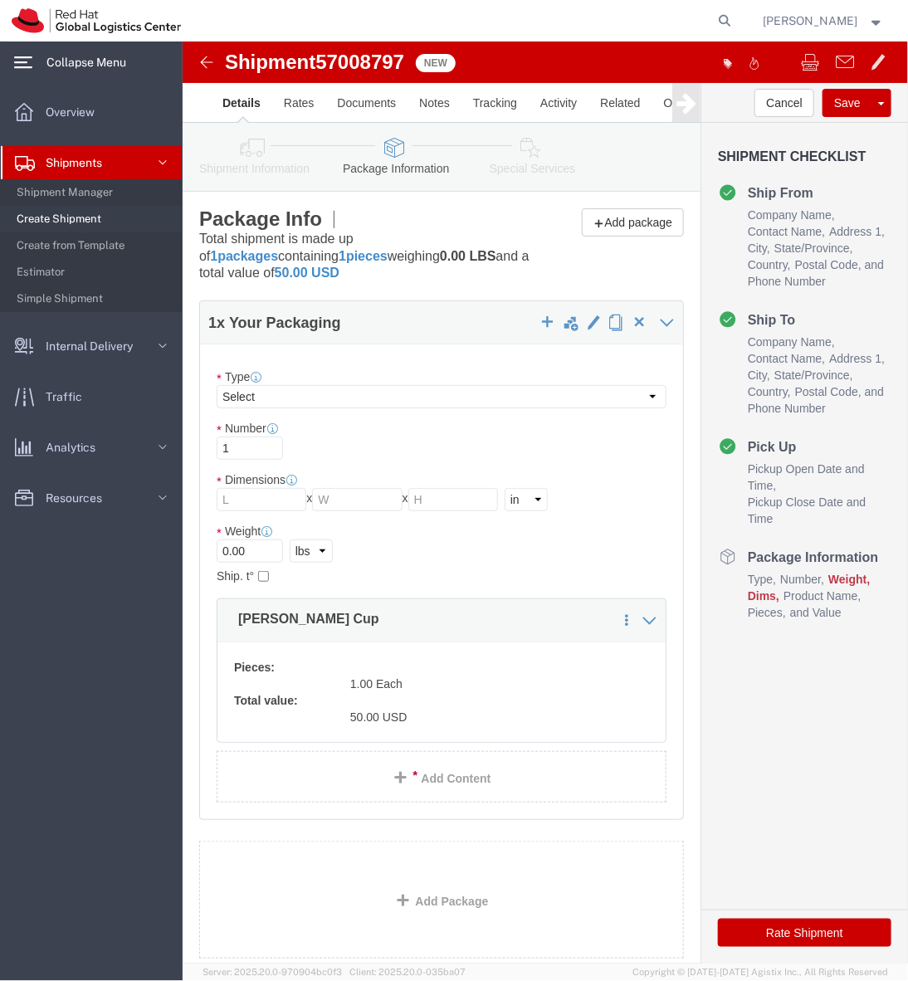
click label "Ship. t°"
click input "0.00"
type input "2.2"
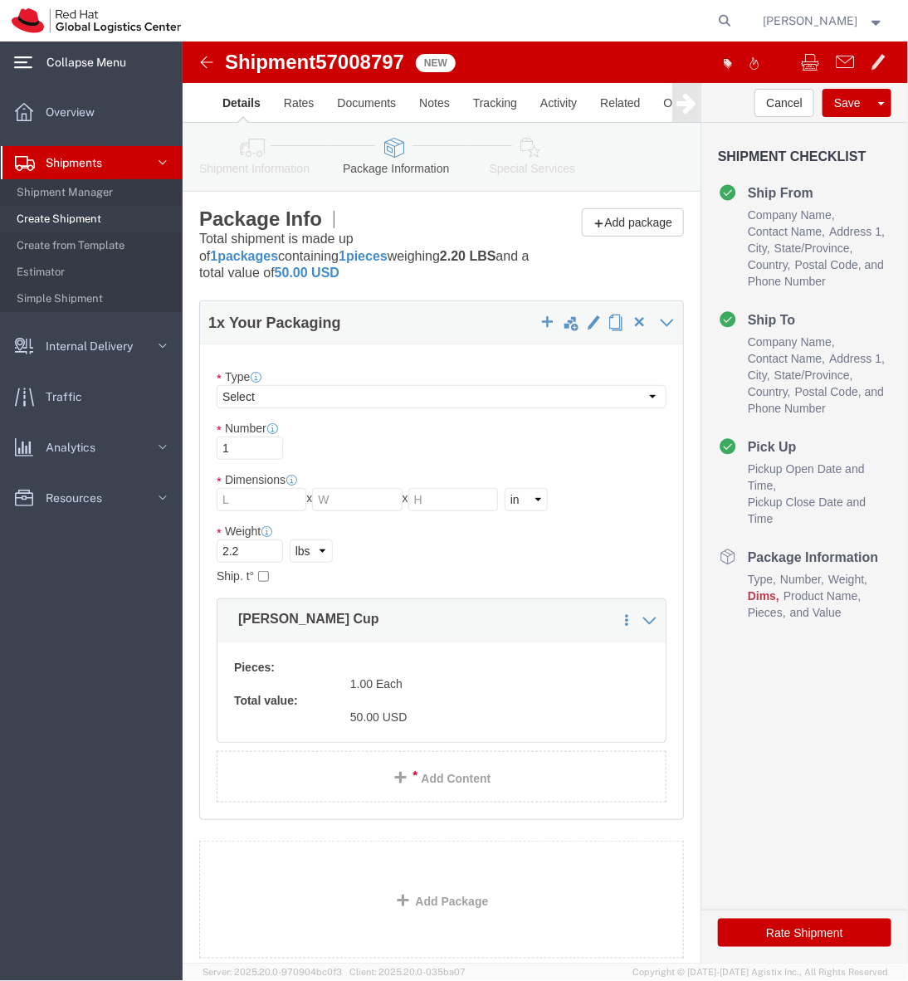
click div "2.2 Select kgs lbs"
click input "text"
type input "13"
type input "10"
type input "4"
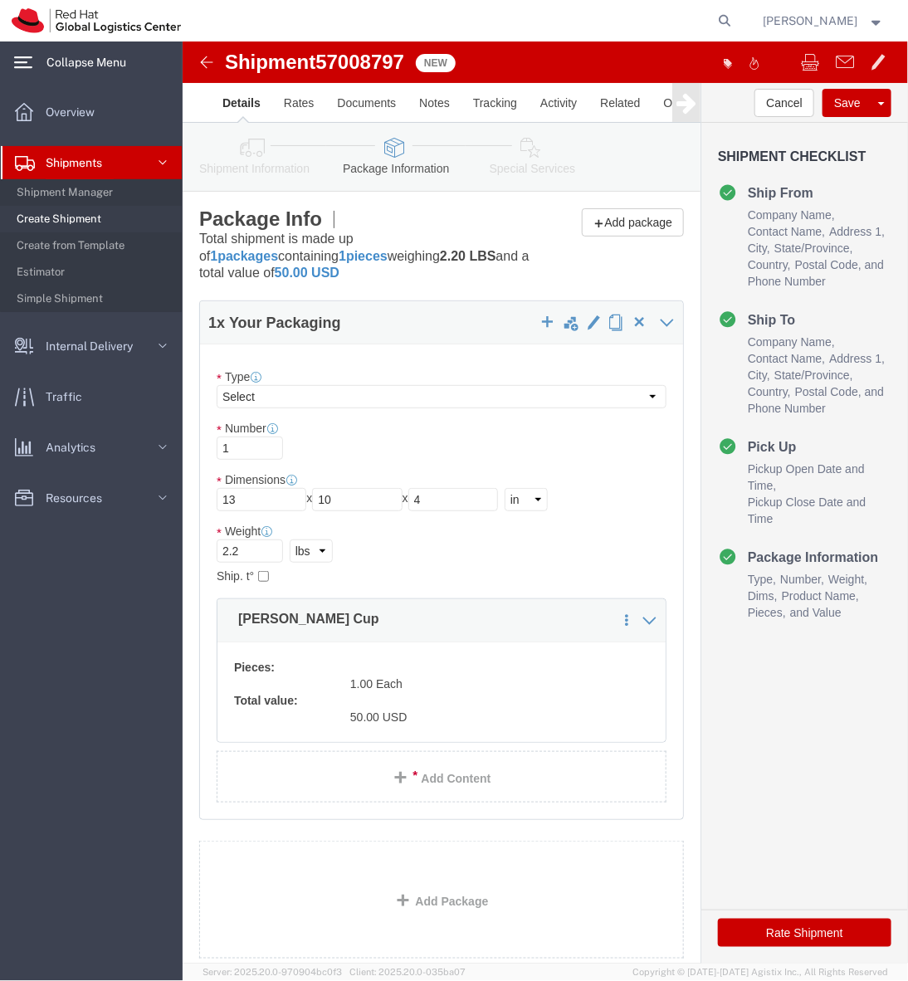
click button "Rate Shipment"
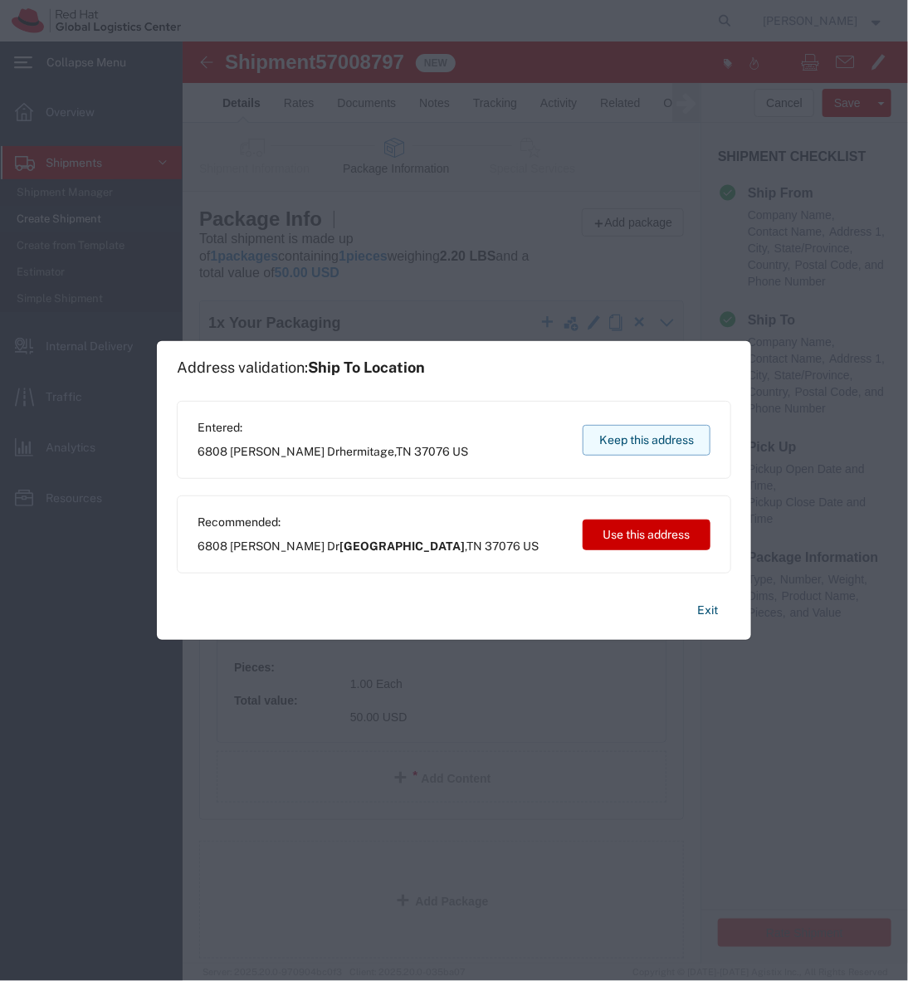
click at [627, 444] on button "Keep this address" at bounding box center [647, 440] width 128 height 31
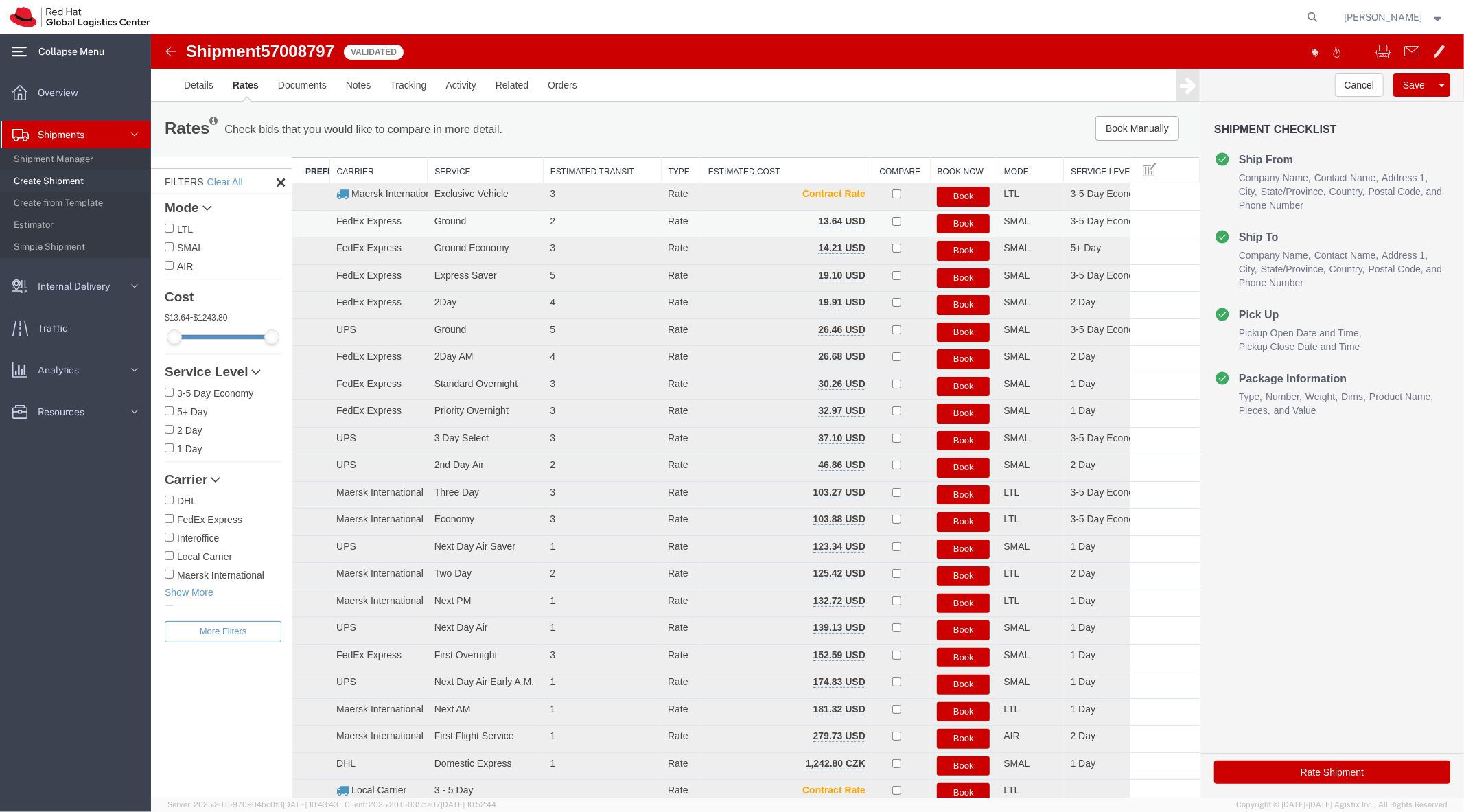
click at [697, 215] on button "Book" at bounding box center [963, 223] width 53 height 20
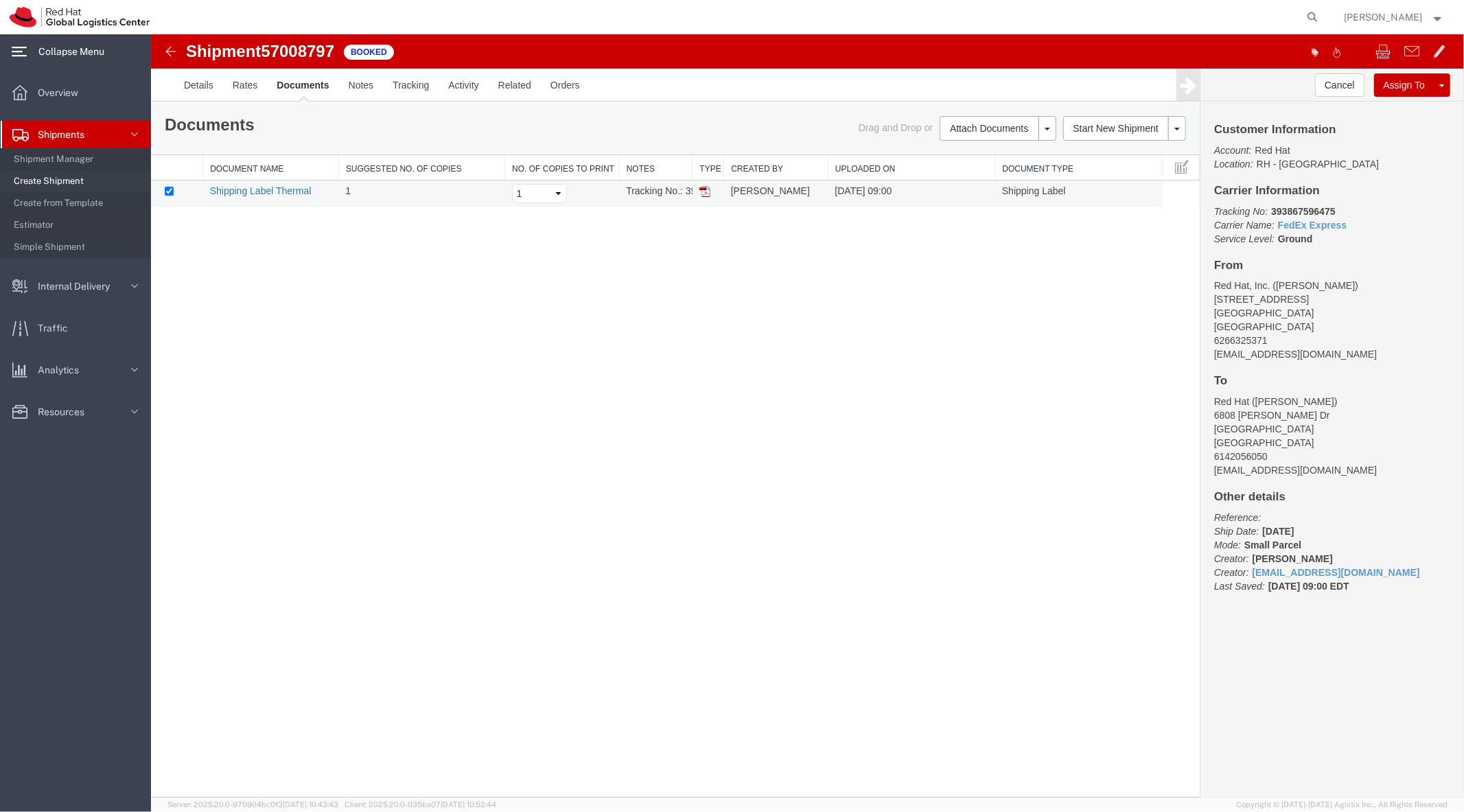
click at [252, 188] on link "Shipping Label Thermal" at bounding box center [260, 189] width 102 height 11
click at [697, 107] on link "Clone Shipment" at bounding box center [1390, 107] width 119 height 21
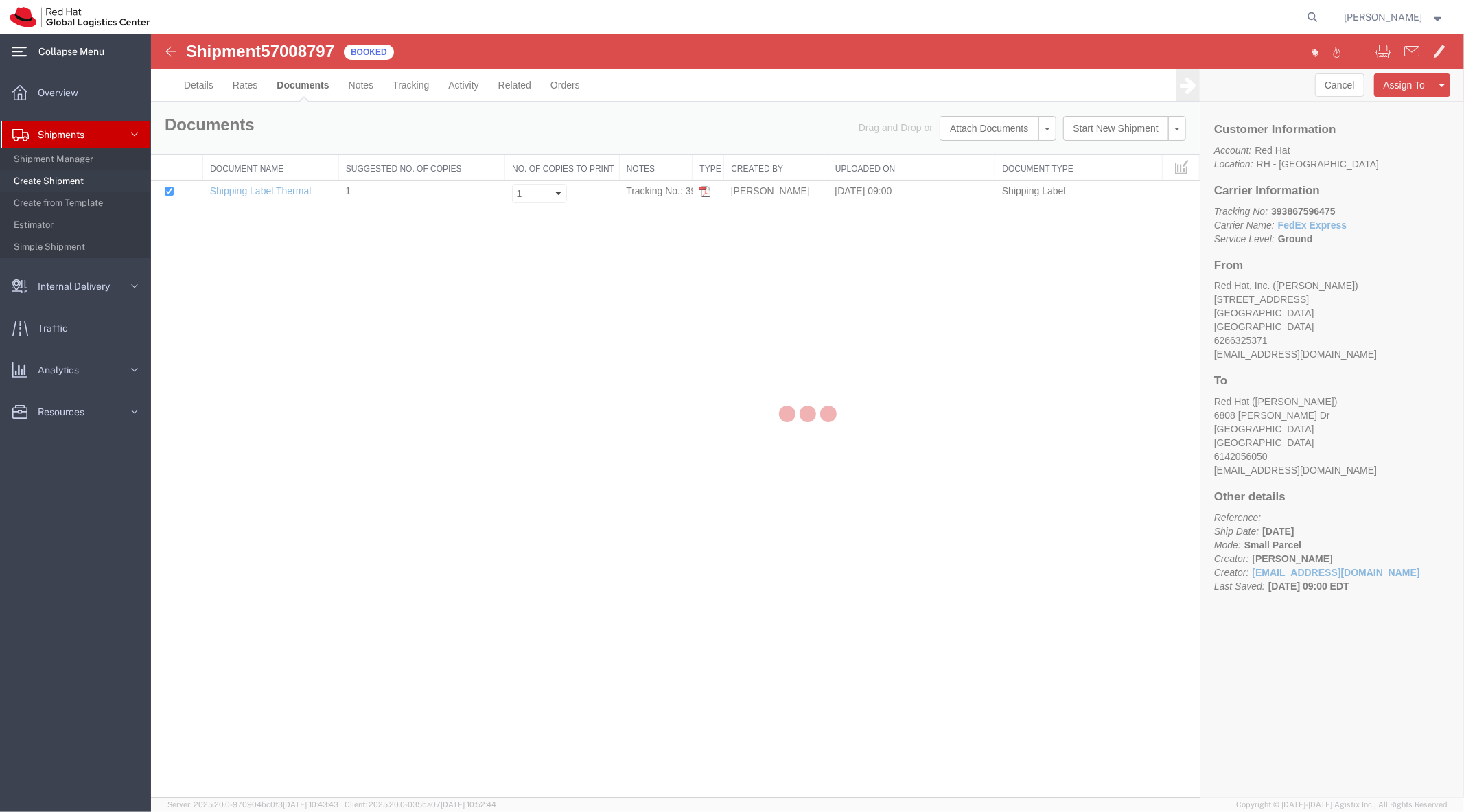
select select "38014"
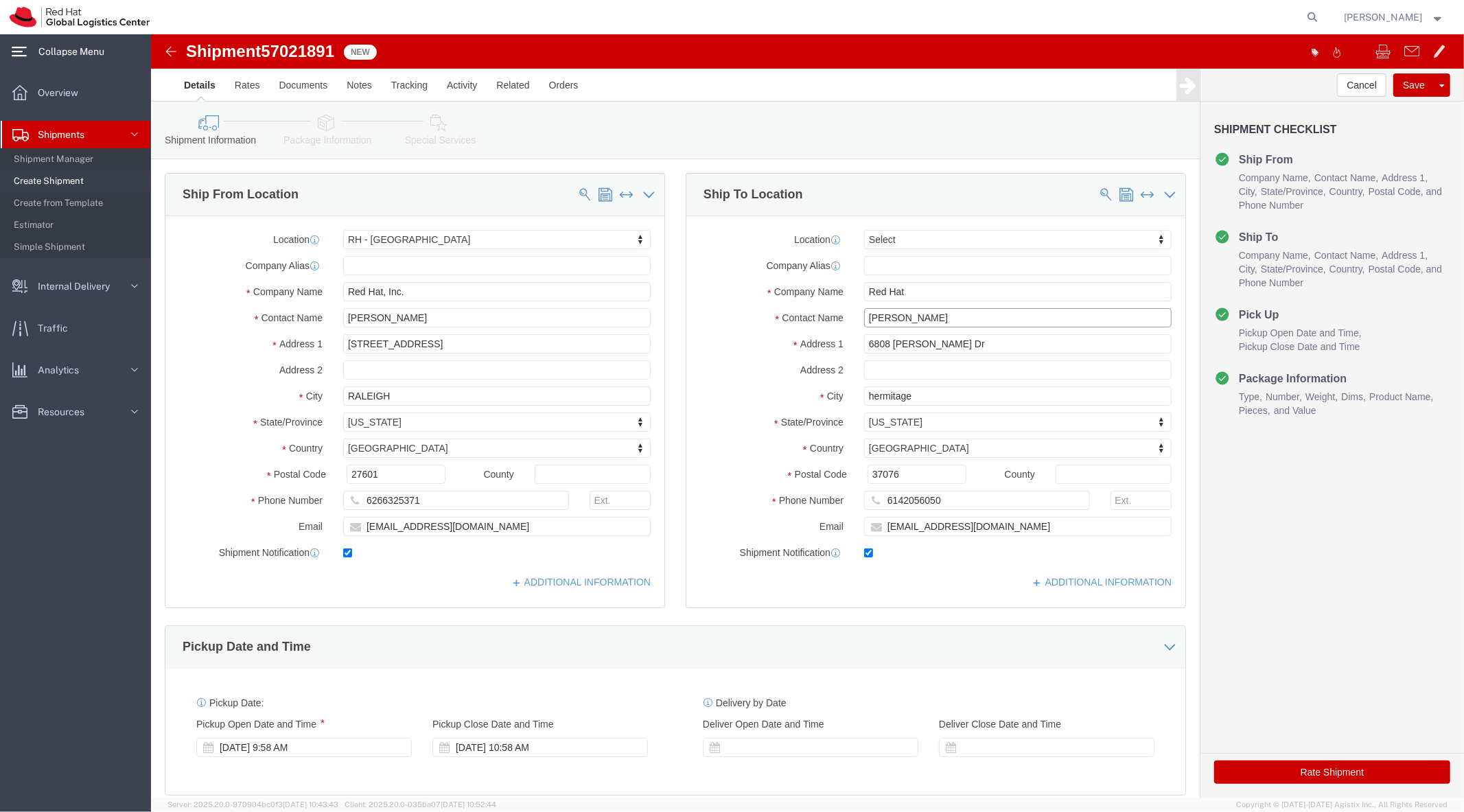
click input "Melissa Lautzenhiser"
type input "Don Bayly"
type input "37 Old Coach Road"
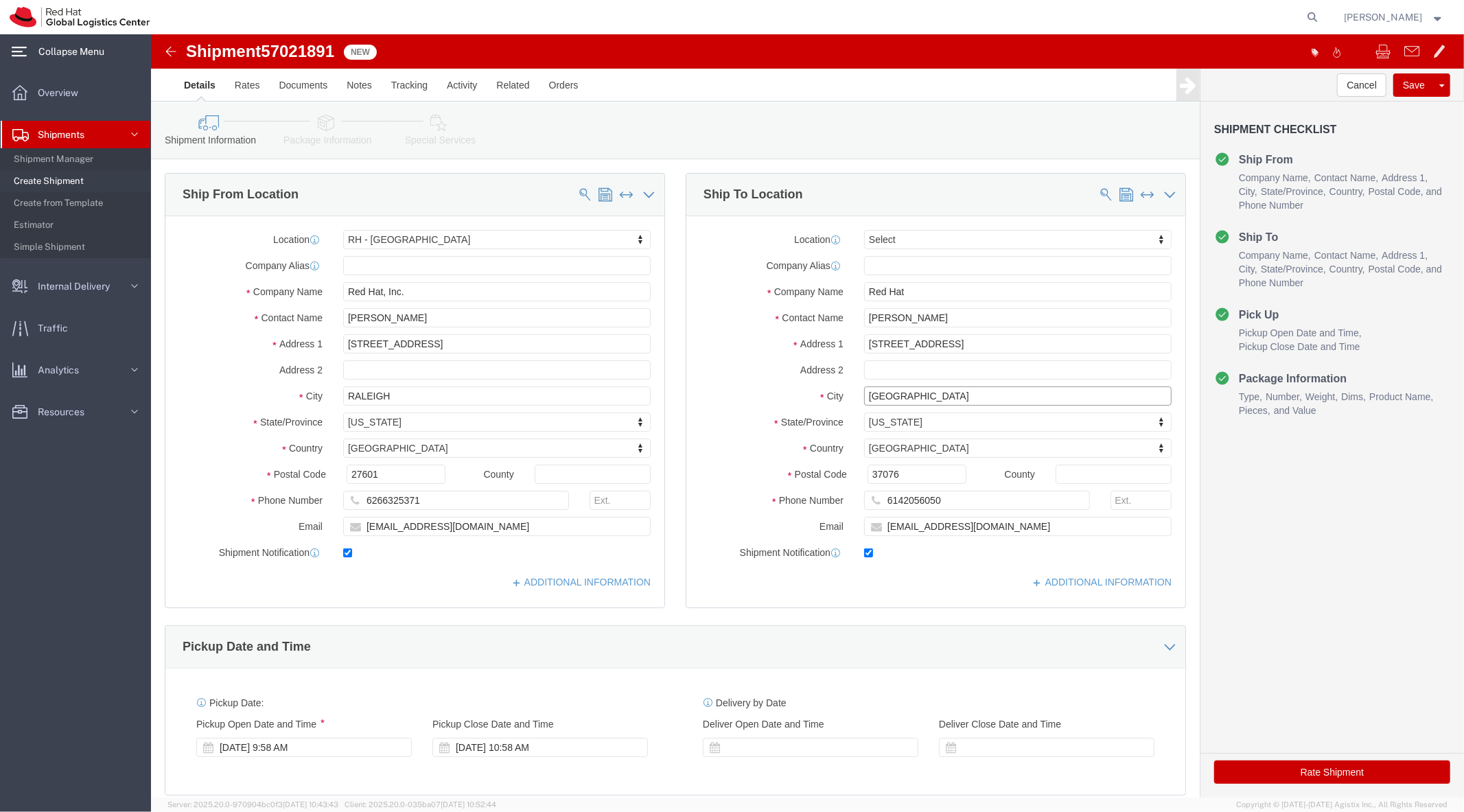
type input "Salem"
type input "N"
type input "New hamp"
select select "NH"
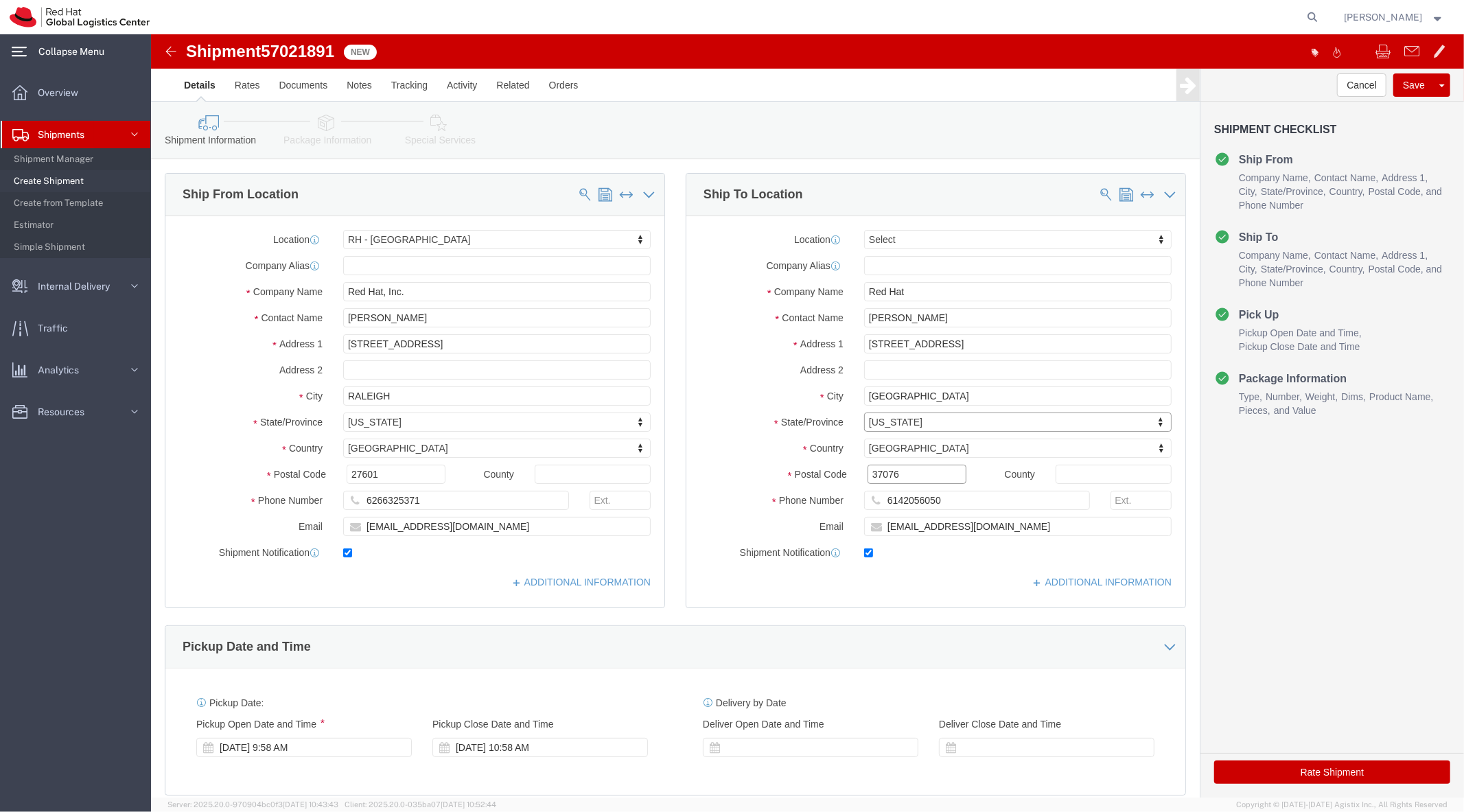
click input "37076"
type input "03079"
click input "6142056050"
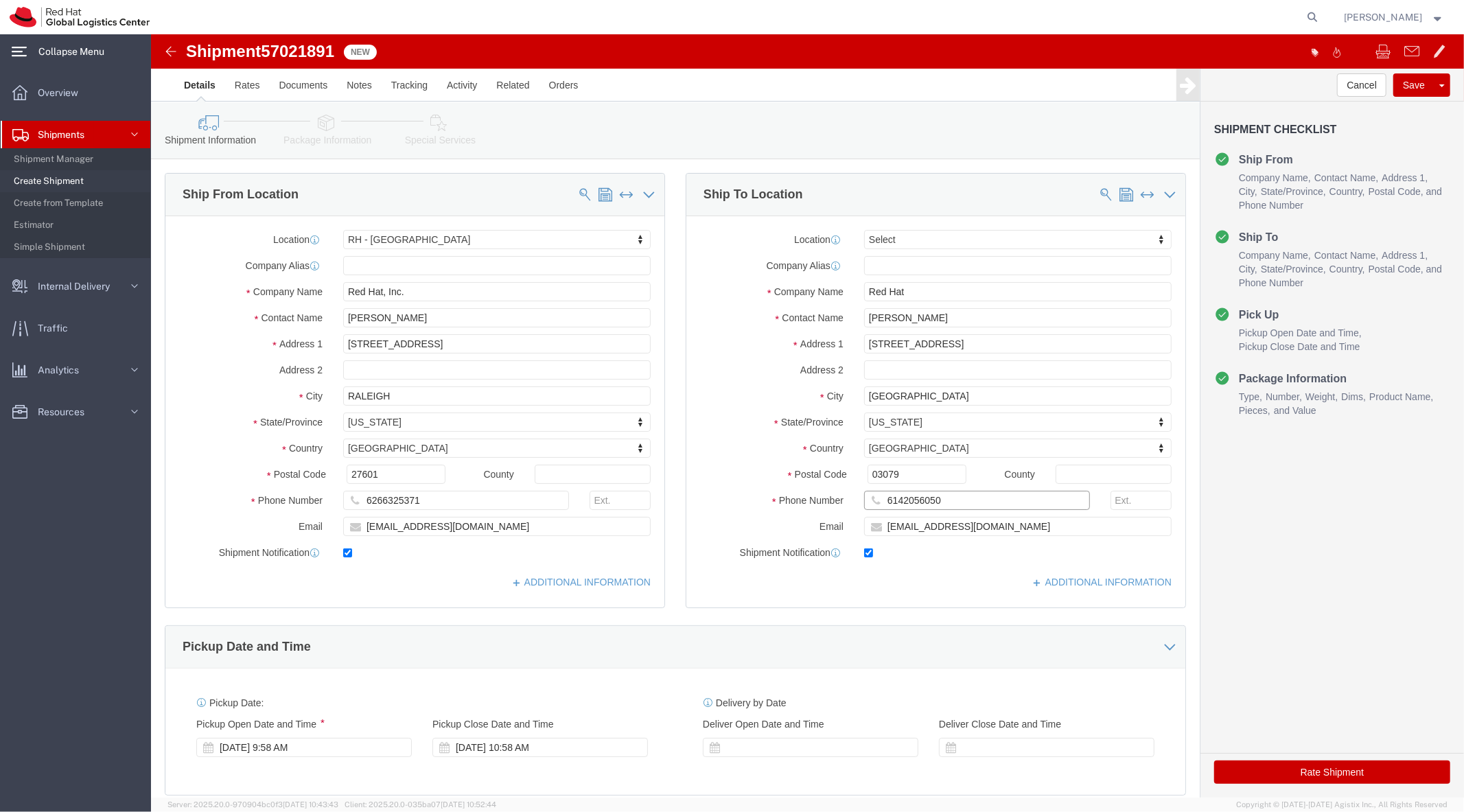
click input "6142056050"
type input "6034012738"
paste input "dbayly"
type input "dbayly@redhat.com"
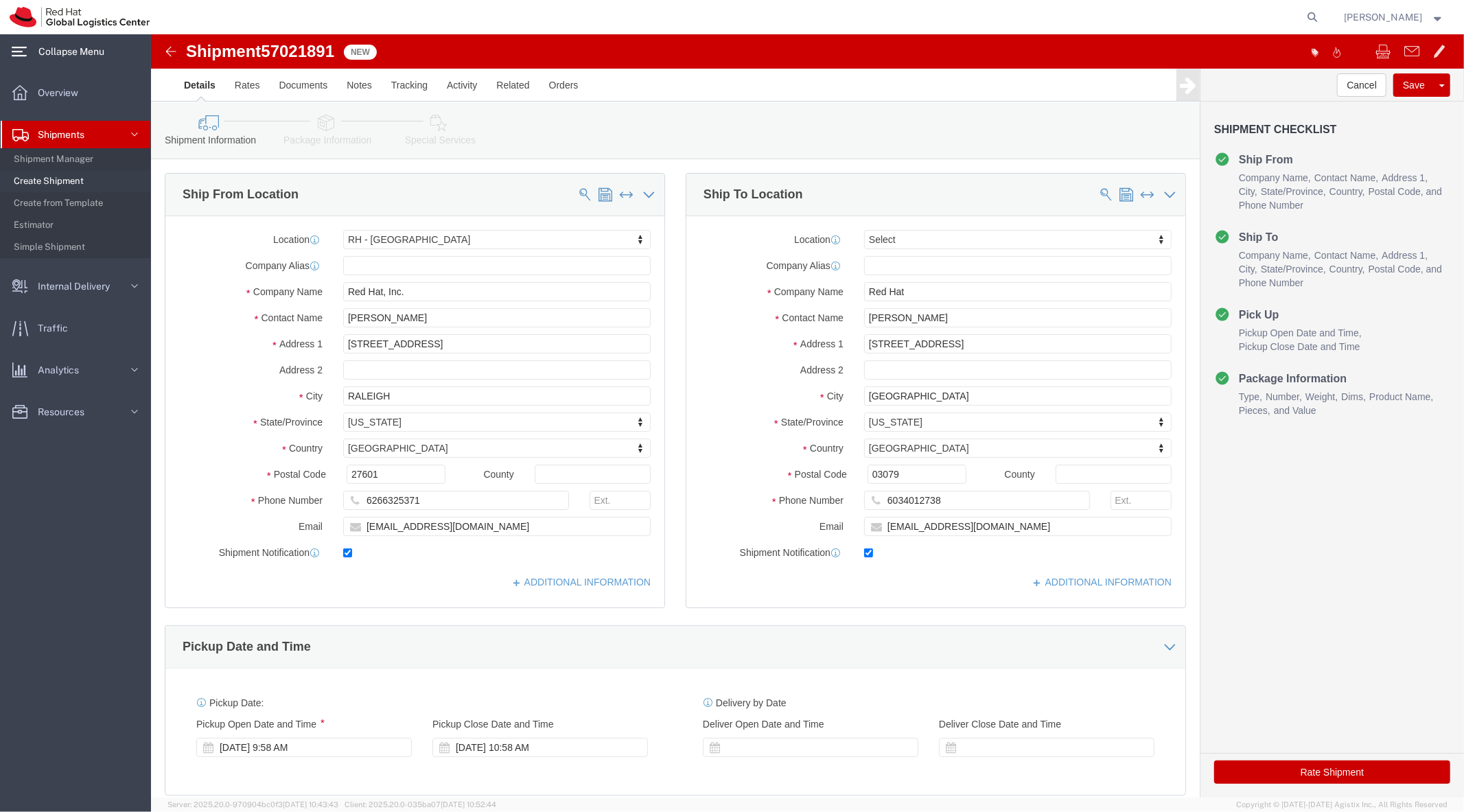
click icon
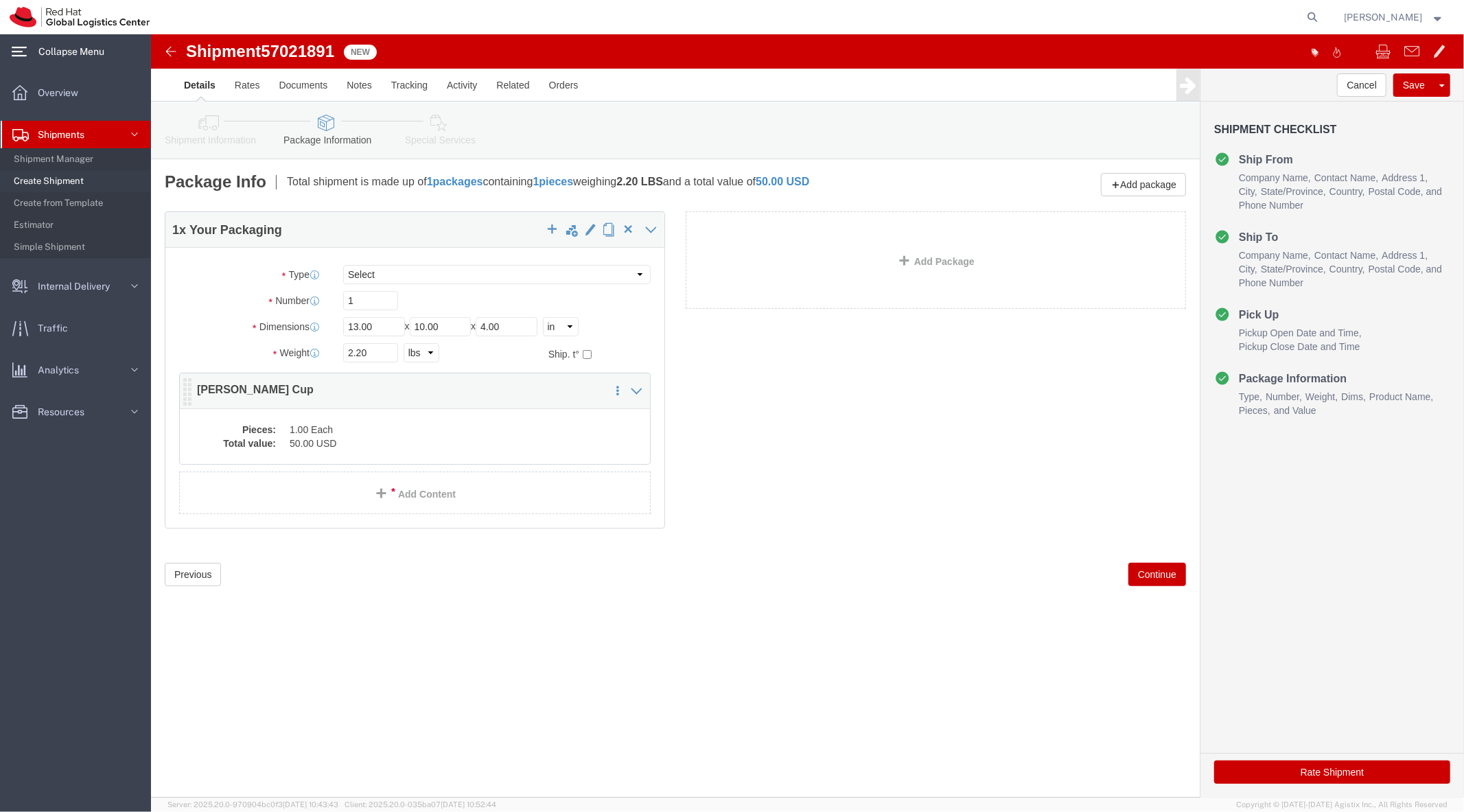
click dd "1.00 Each"
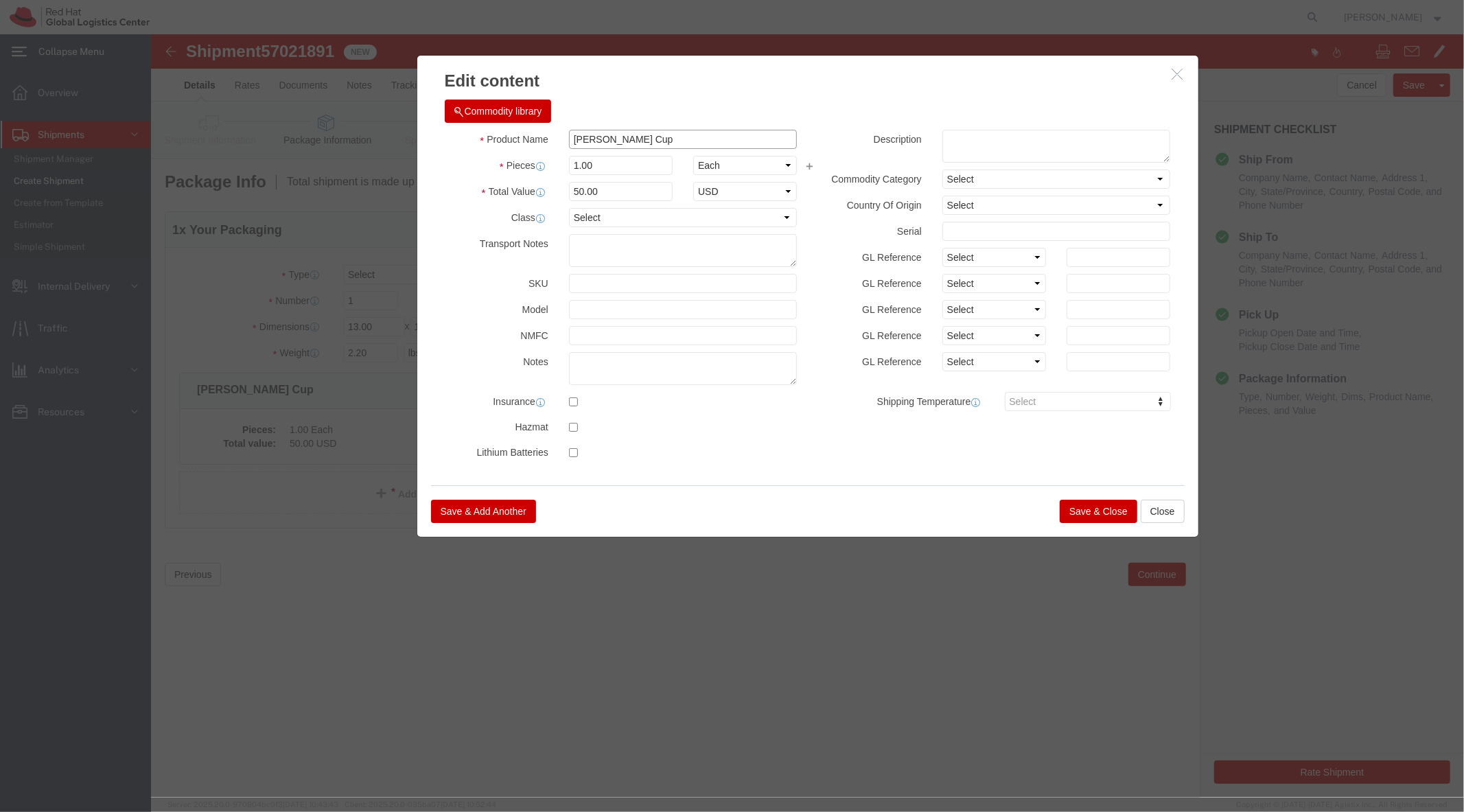
click input "Stanley Cup"
type input "SWAG"
click button "Save & Close"
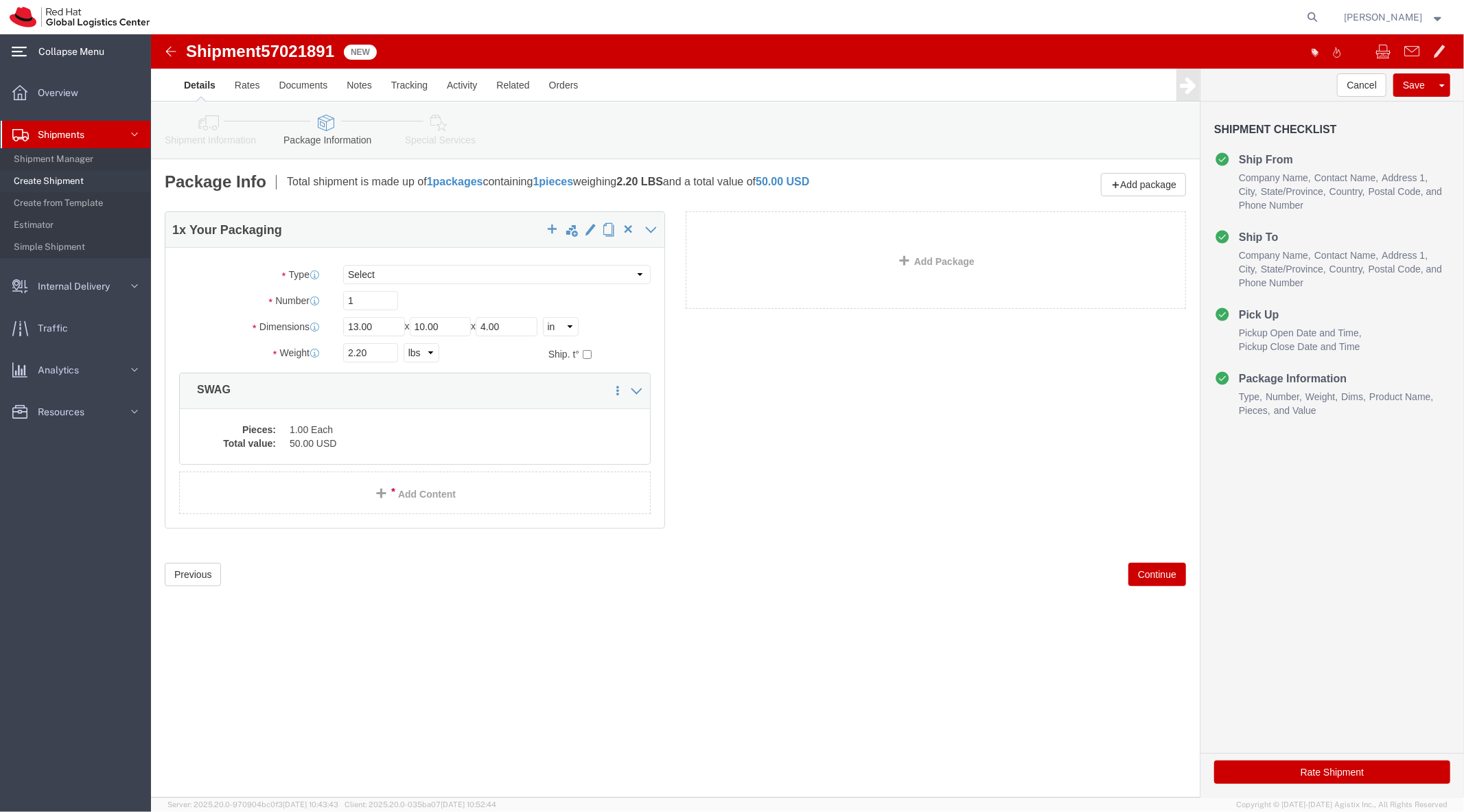
click div "Package Type Select Case(s) Crate(s) Envelope Large Box Medium Box PAK Skid(s) …"
click select "Select Case(s) Crate(s) Envelope Large Box Medium Box PAK Skid(s) Small Box Tub…"
select select "PAK"
click select "Select Case(s) Crate(s) Envelope Large Box Medium Box PAK Skid(s) Small Box Tub…"
type input "10.25"
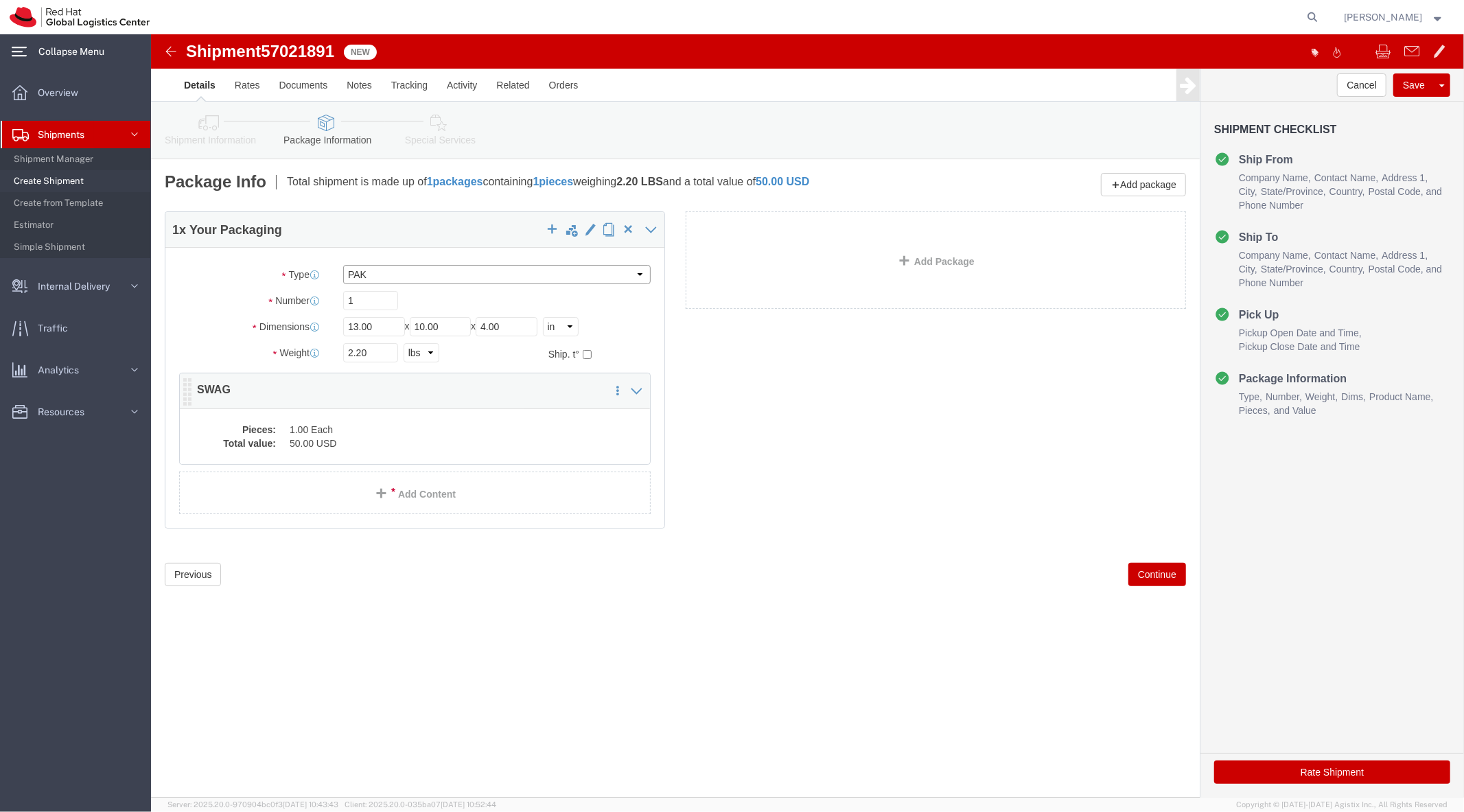
type input "12.75"
type input "1.00"
click button "Rate Shipment"
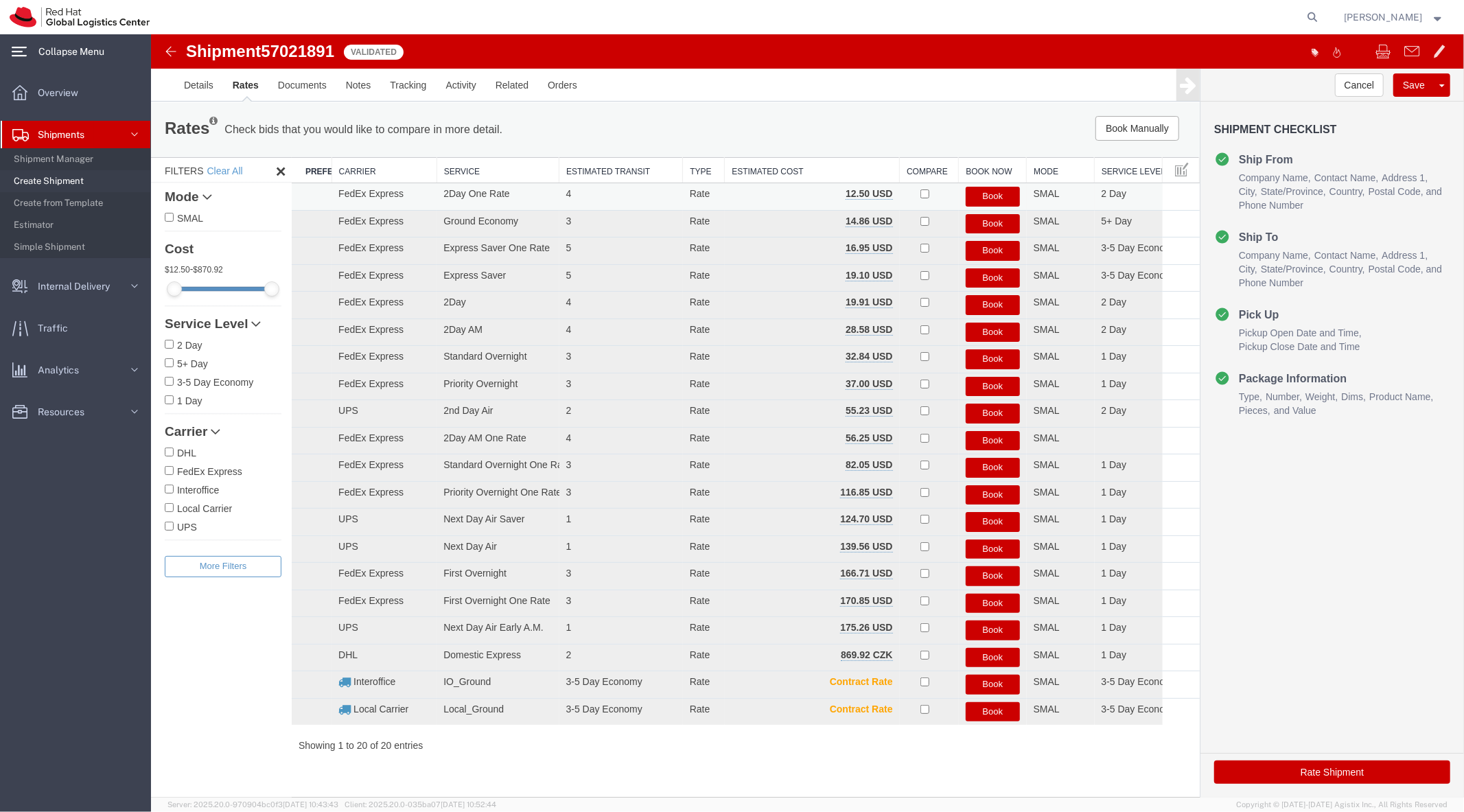
click at [697, 189] on button "Book" at bounding box center [993, 196] width 55 height 20
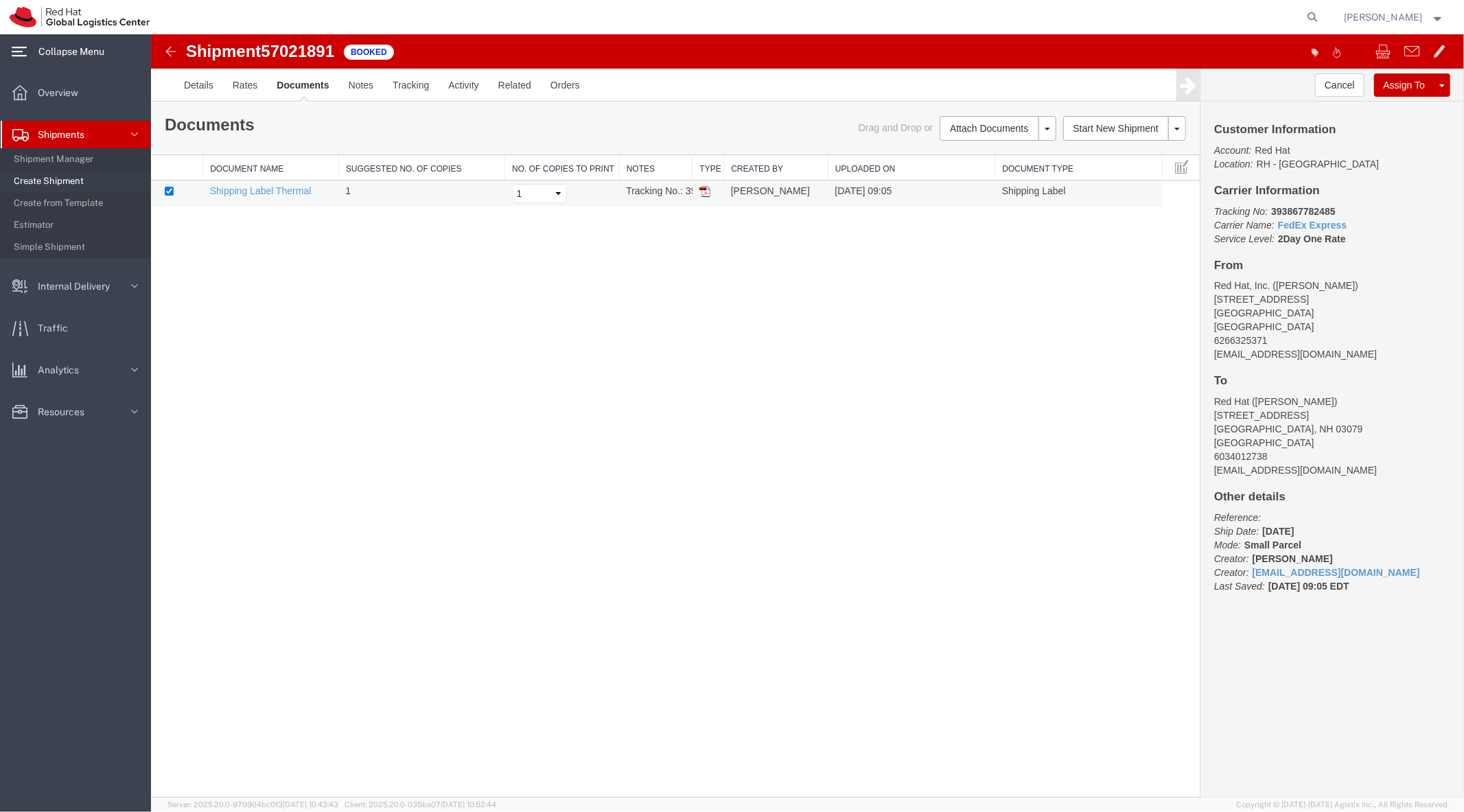
click at [282, 195] on td "Shipping Label Thermal" at bounding box center [270, 193] width 136 height 26
click at [276, 193] on link "Shipping Label Thermal" at bounding box center [260, 189] width 102 height 11
